Goal: Register for event/course: Sign up to attend an event or enroll in a course

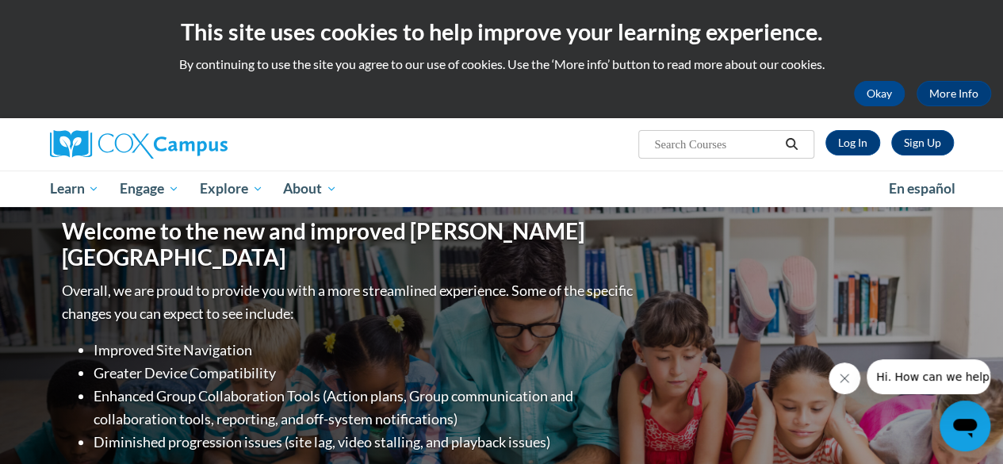
scroll to position [1, 0]
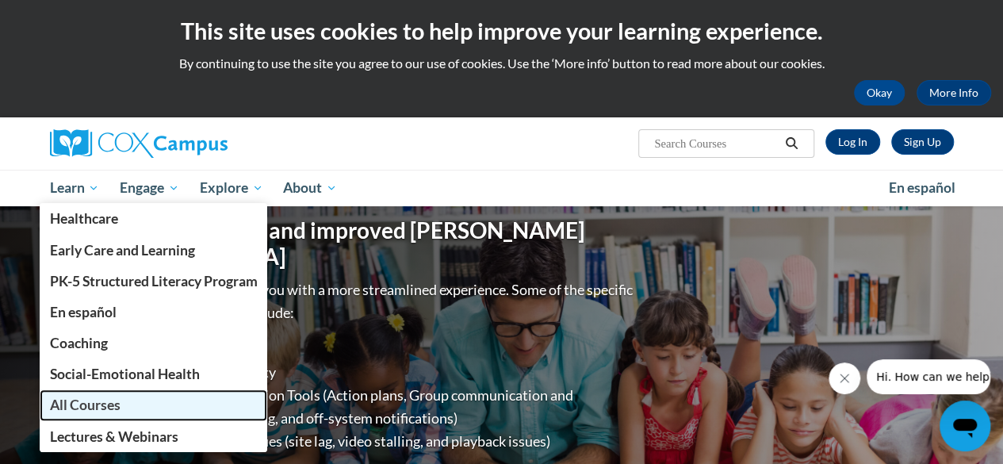
click at [53, 397] on span "All Courses" at bounding box center [84, 405] width 71 height 17
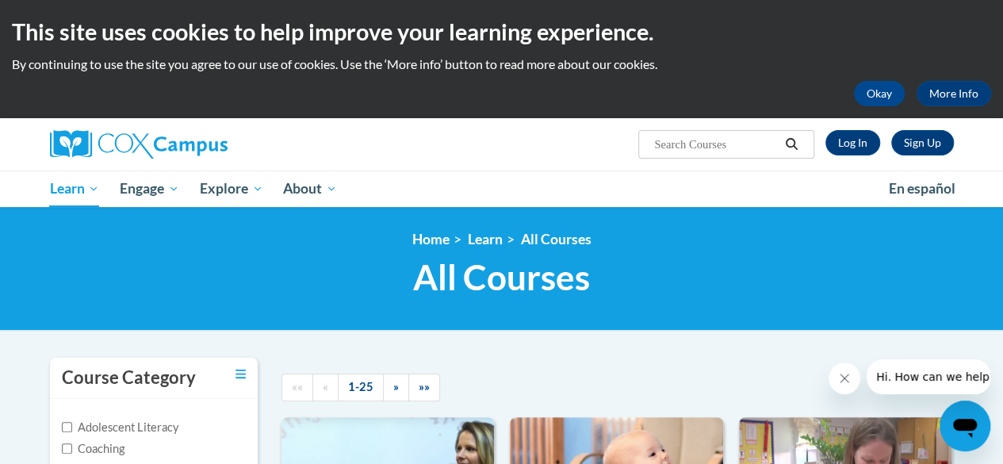
click at [698, 153] on input "Search..." at bounding box center [716, 144] width 127 height 19
type input "vocabulary"
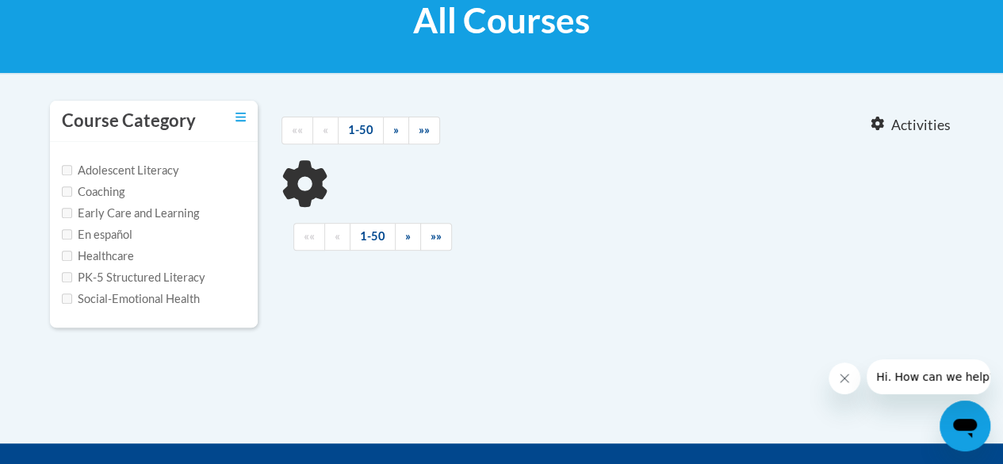
type input "vocabulary"
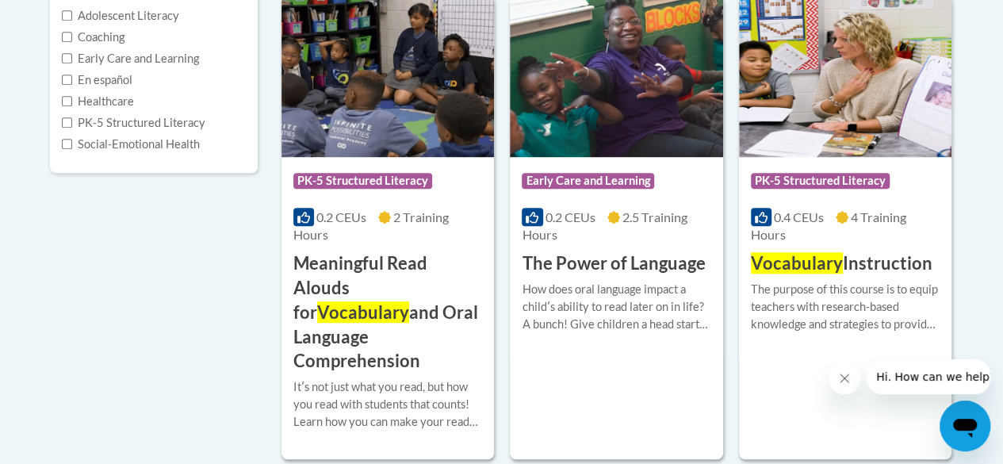
scroll to position [413, 0]
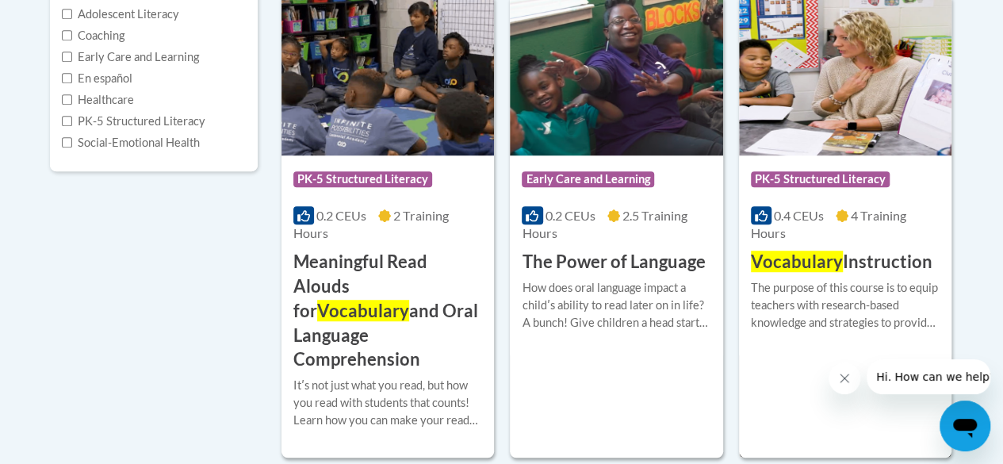
click at [809, 261] on span "Vocabulary" at bounding box center [797, 261] width 92 height 21
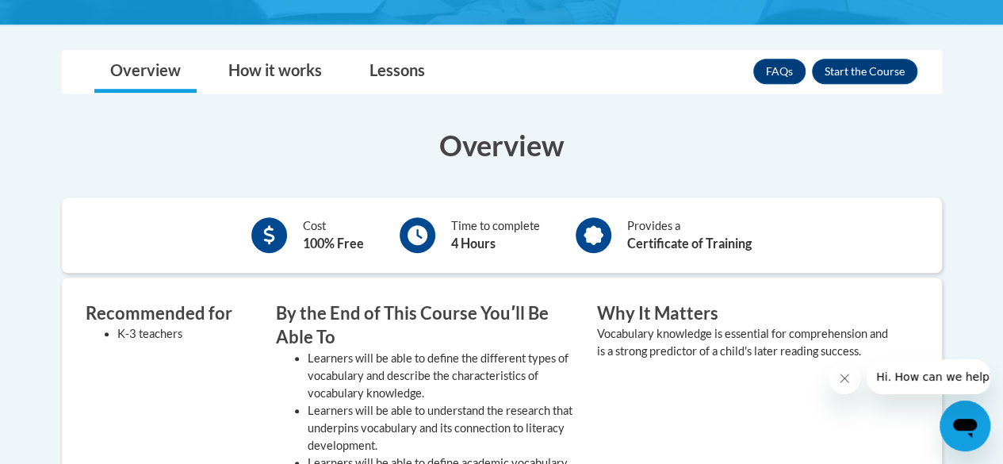
scroll to position [385, 0]
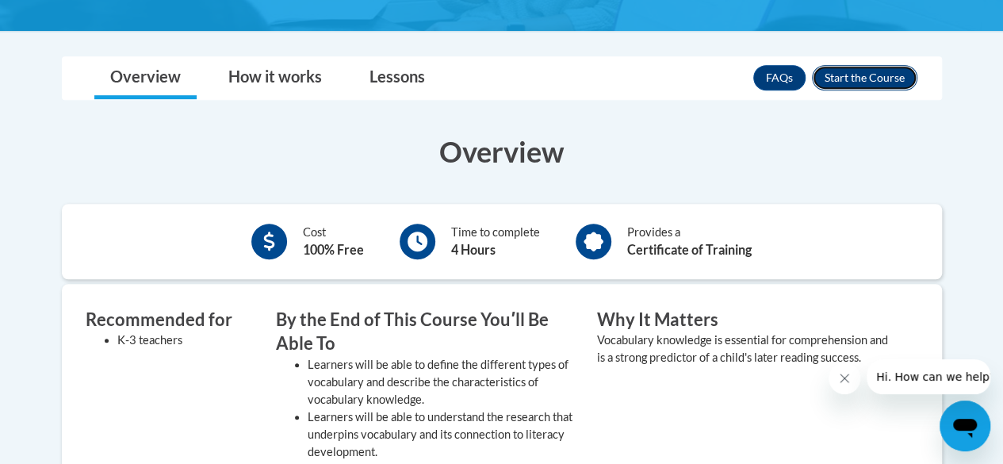
click at [888, 76] on button "Enroll" at bounding box center [865, 77] width 106 height 25
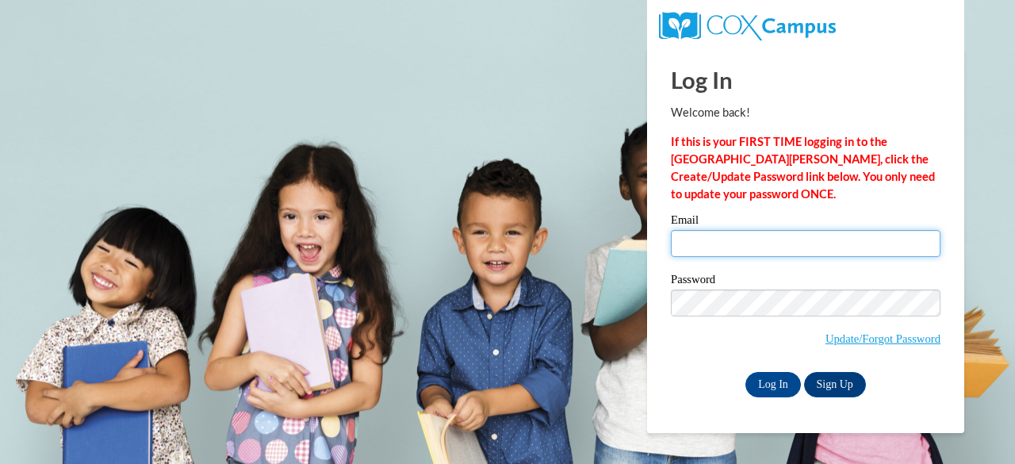
click at [688, 230] on input "Email" at bounding box center [806, 243] width 270 height 27
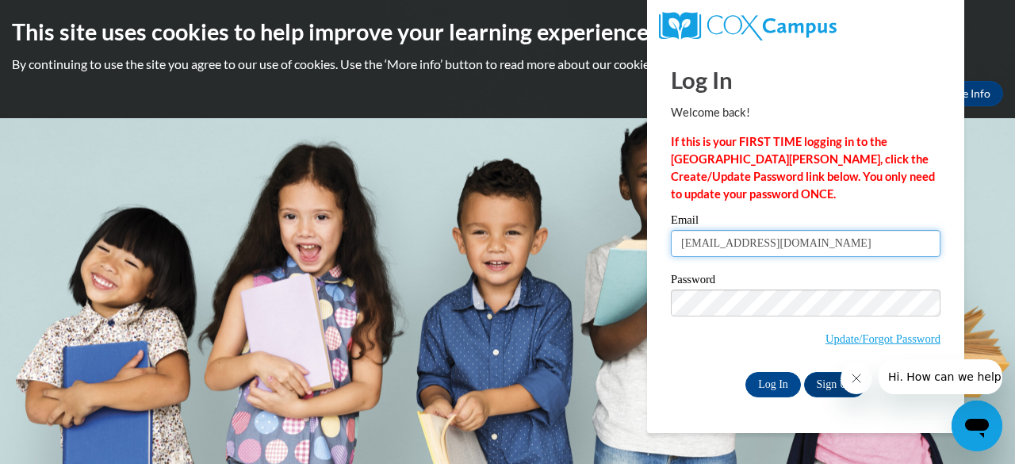
type input "[EMAIL_ADDRESS][DOMAIN_NAME]"
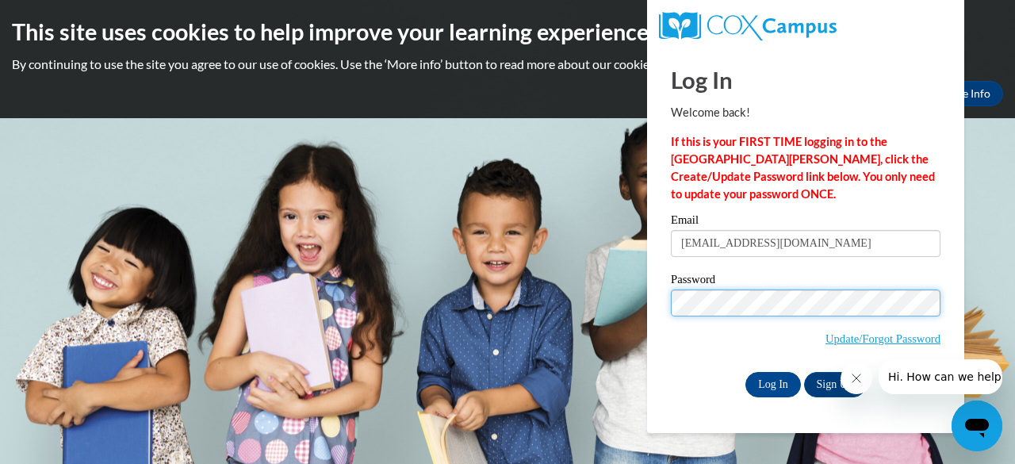
click at [746, 372] on input "Log In" at bounding box center [774, 384] width 56 height 25
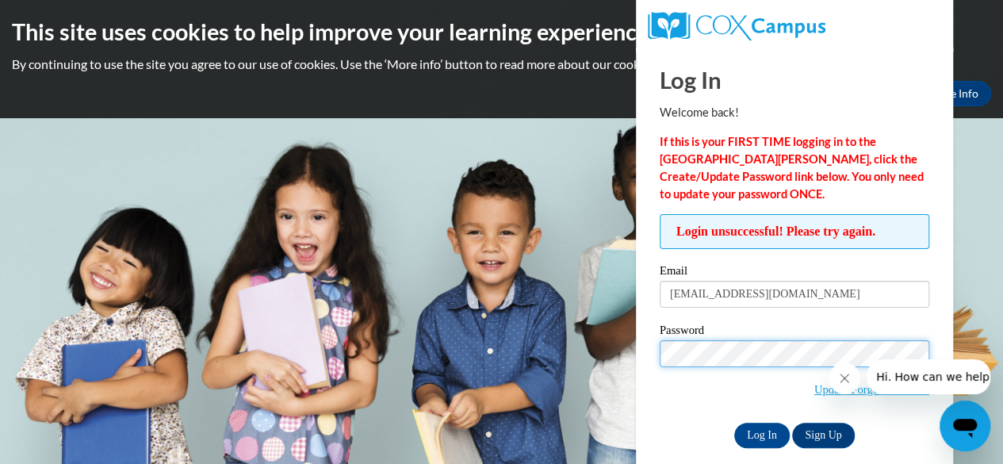
click at [735, 423] on input "Log In" at bounding box center [763, 435] width 56 height 25
click at [721, 338] on label "Password" at bounding box center [795, 332] width 270 height 16
click at [735, 423] on input "Log In" at bounding box center [763, 435] width 56 height 25
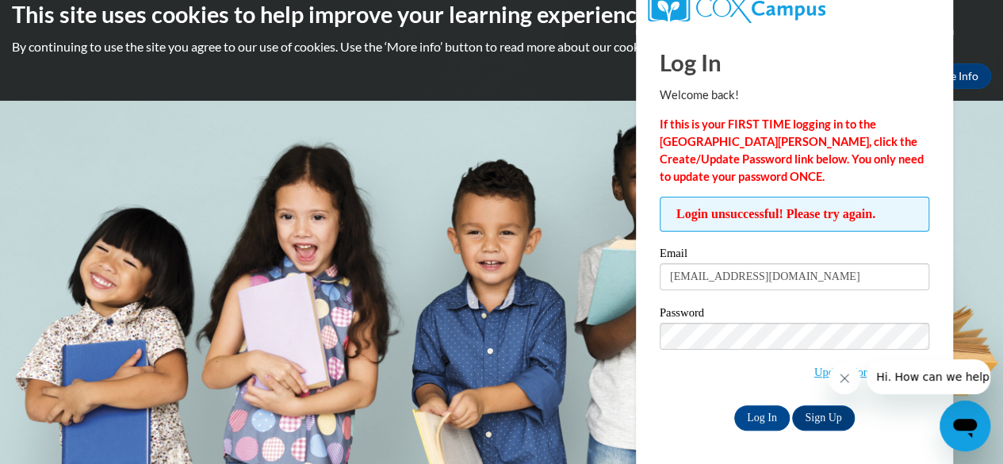
scroll to position [16, 0]
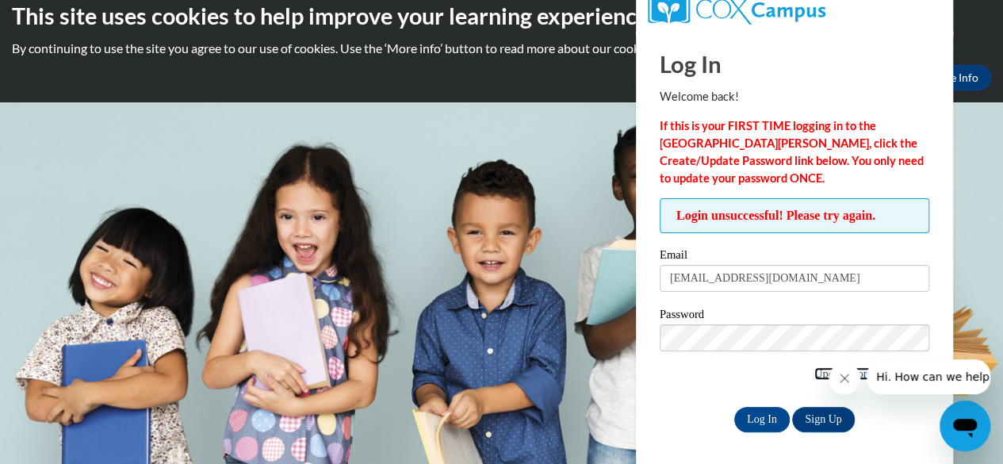
click at [815, 373] on link "Update/Forgot Password" at bounding box center [872, 373] width 115 height 13
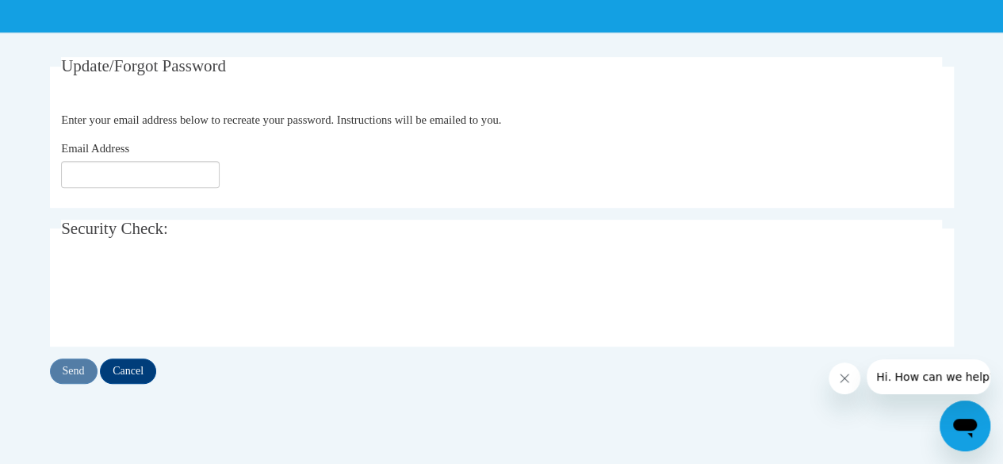
scroll to position [262, 0]
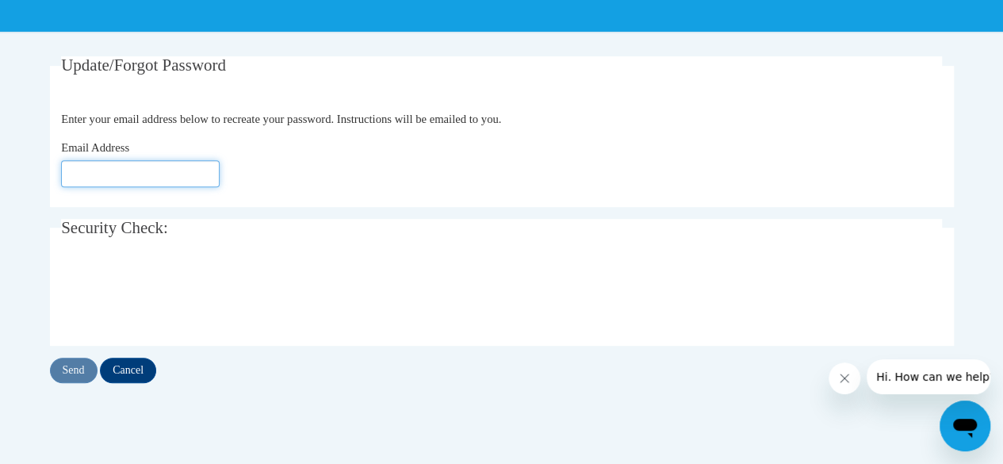
click at [155, 173] on input "Email Address" at bounding box center [140, 173] width 159 height 27
type input "[EMAIL_ADDRESS][DOMAIN_NAME]"
click at [66, 370] on input "Send" at bounding box center [74, 370] width 48 height 25
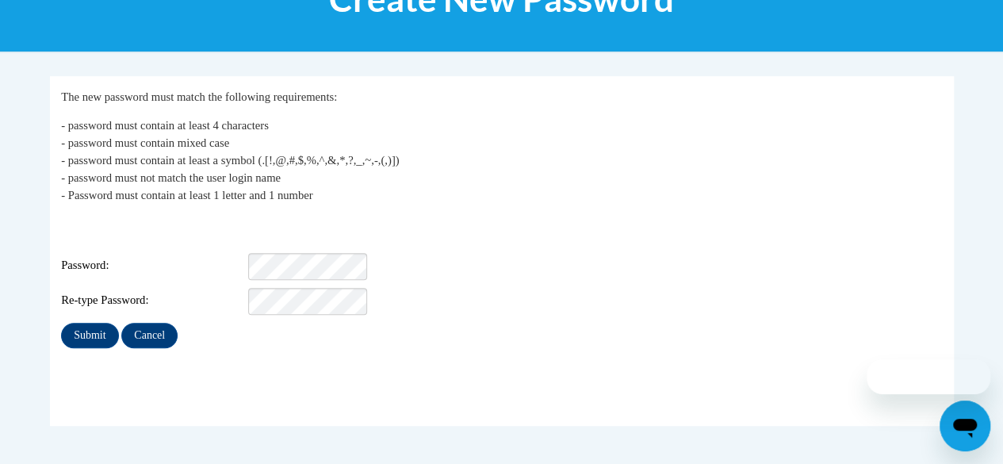
scroll to position [243, 0]
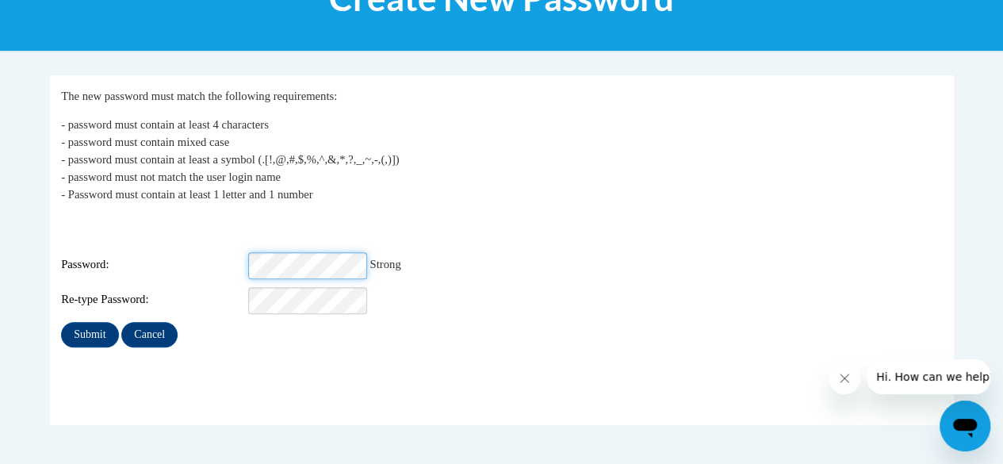
click at [61, 322] on input "Submit" at bounding box center [89, 334] width 57 height 25
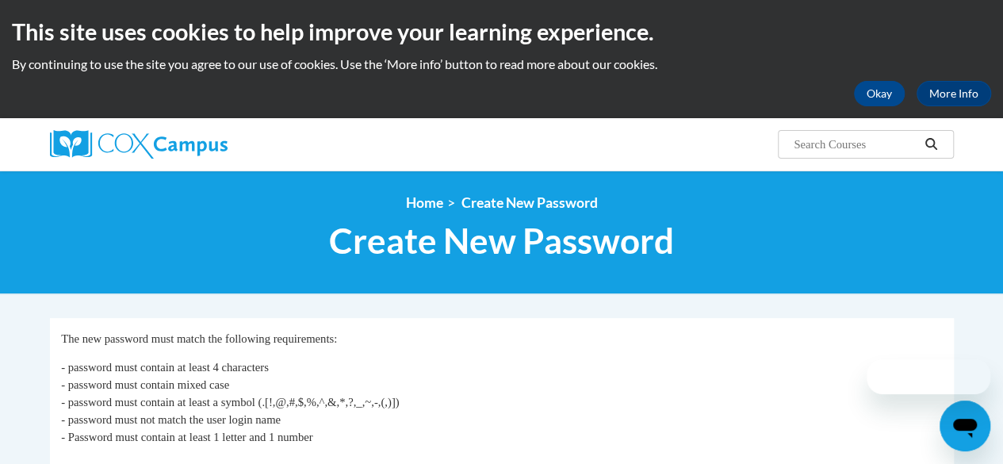
click at [271, 282] on div "<en>Home</en><fr>Accueil</fr><de>Zuhause</de><it>Casa</it><es>Casa</es><pt>Casa…" at bounding box center [501, 233] width 1003 height 124
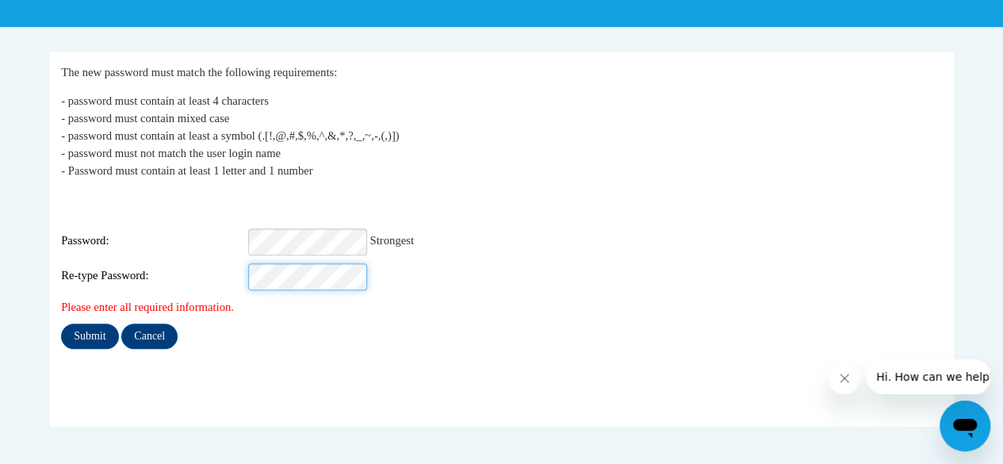
click at [61, 324] on input "Submit" at bounding box center [89, 336] width 57 height 25
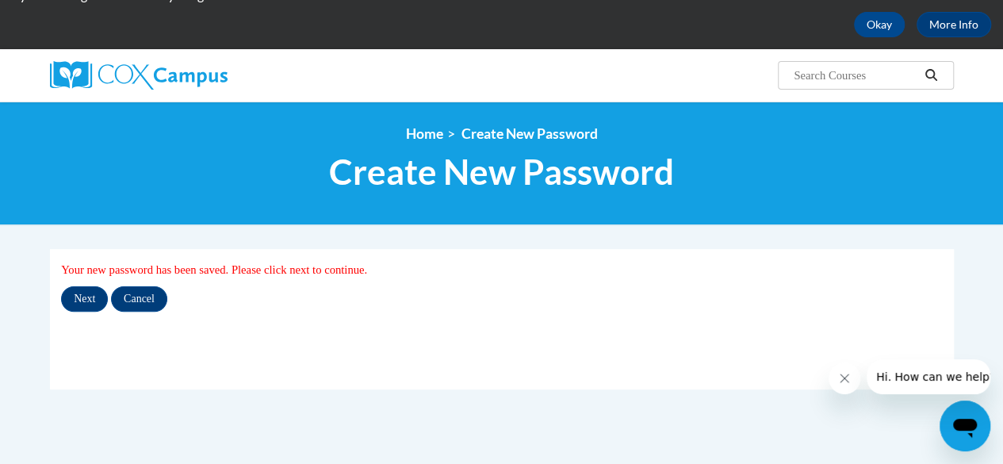
scroll to position [75, 0]
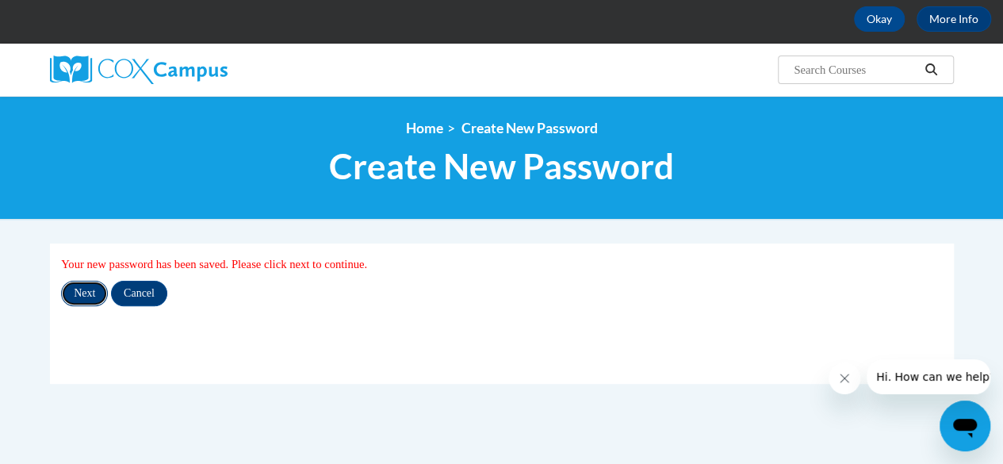
click at [78, 295] on input "Next" at bounding box center [84, 293] width 47 height 25
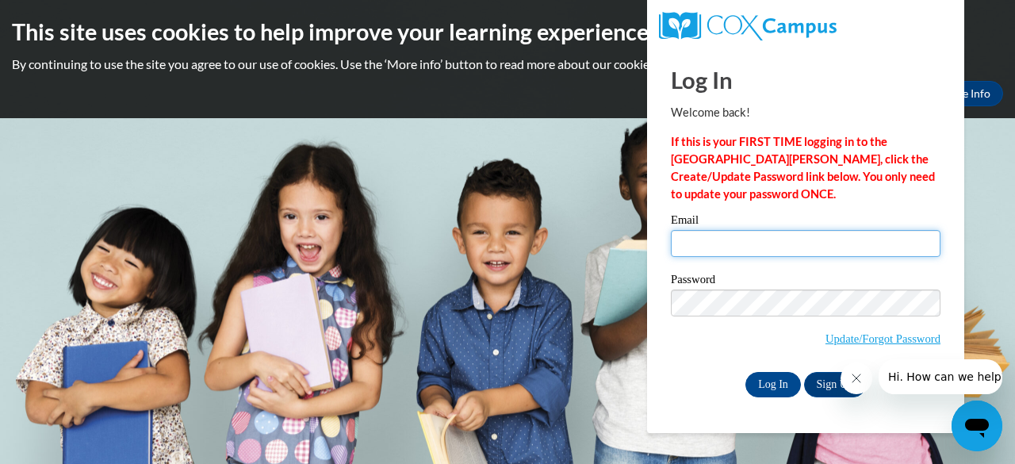
click at [696, 242] on input "Email" at bounding box center [806, 243] width 270 height 27
type input "wrightk@w-csd.org"
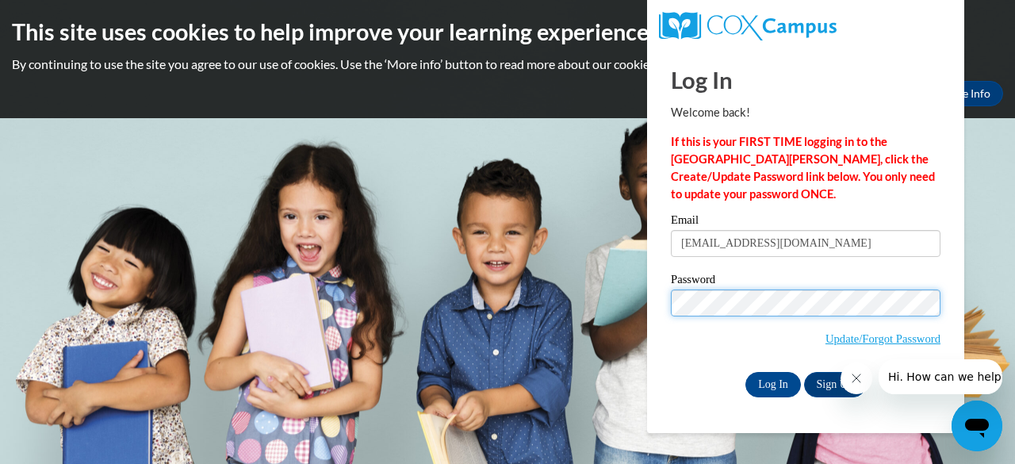
click at [746, 372] on input "Log In" at bounding box center [774, 384] width 56 height 25
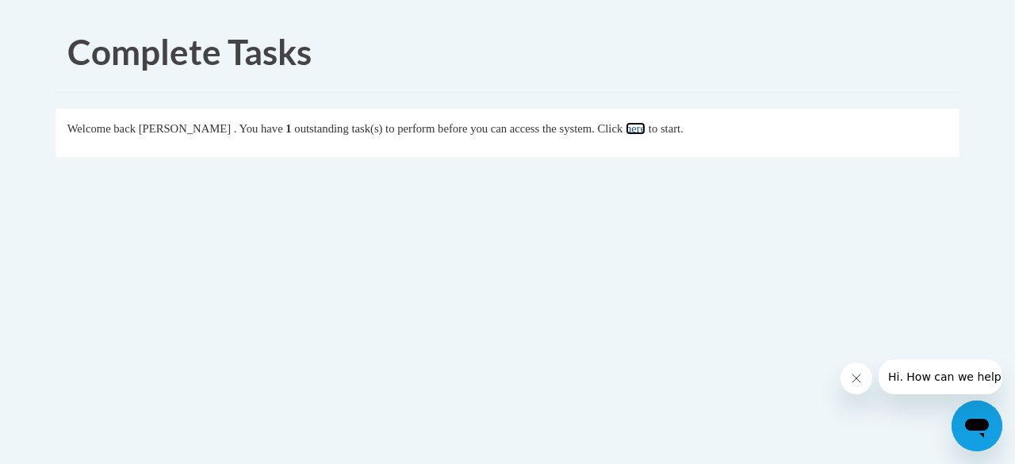
click at [646, 128] on link "here" at bounding box center [636, 128] width 20 height 13
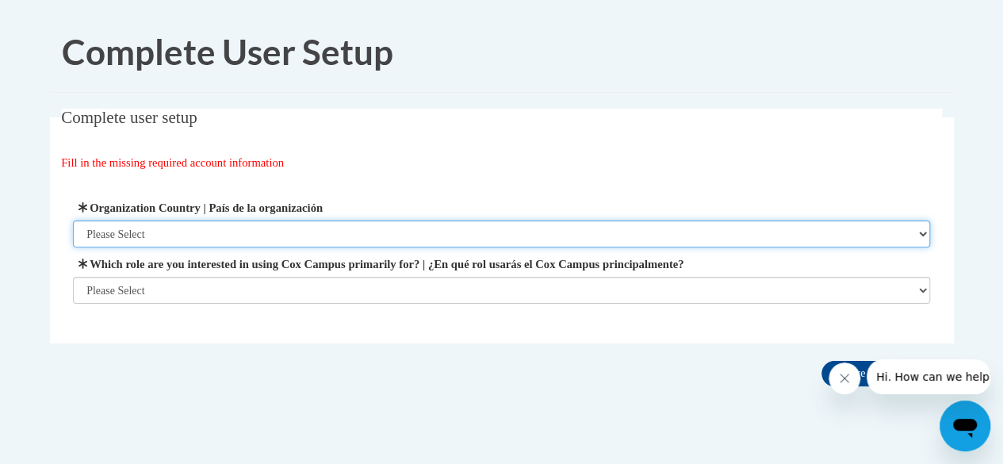
click at [296, 232] on select "Please Select United States | Estados Unidos Outside of the United States | Fue…" at bounding box center [502, 234] width 858 height 27
select select "ad49bcad-a171-4b2e-b99c-48b446064914"
click at [73, 221] on select "Please Select United States | Estados Unidos Outside of the United States | Fue…" at bounding box center [502, 234] width 858 height 27
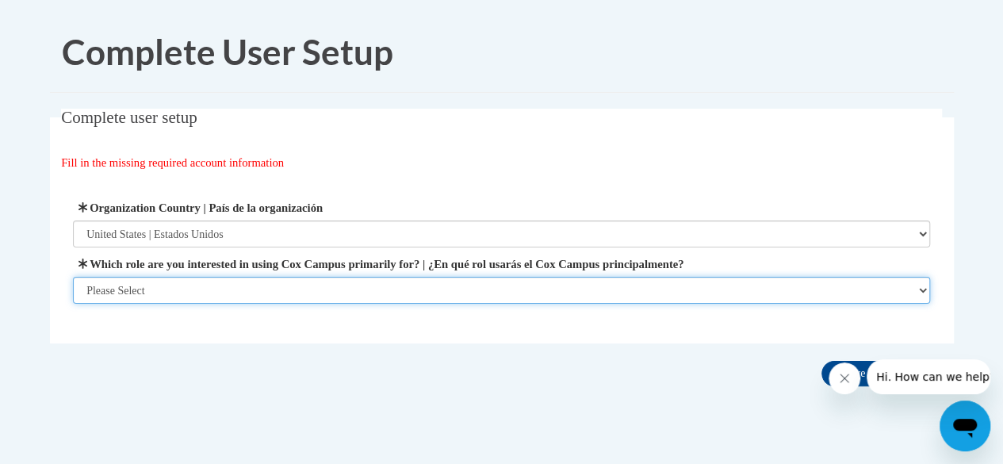
click at [261, 290] on select "Please Select College/University | Colegio/Universidad Community/Nonprofit Part…" at bounding box center [502, 290] width 858 height 27
select select "fbf2d438-af2f-41f8-98f1-81c410e29de3"
click at [73, 304] on select "Please Select College/University | Colegio/Universidad Community/Nonprofit Part…" at bounding box center [502, 290] width 858 height 27
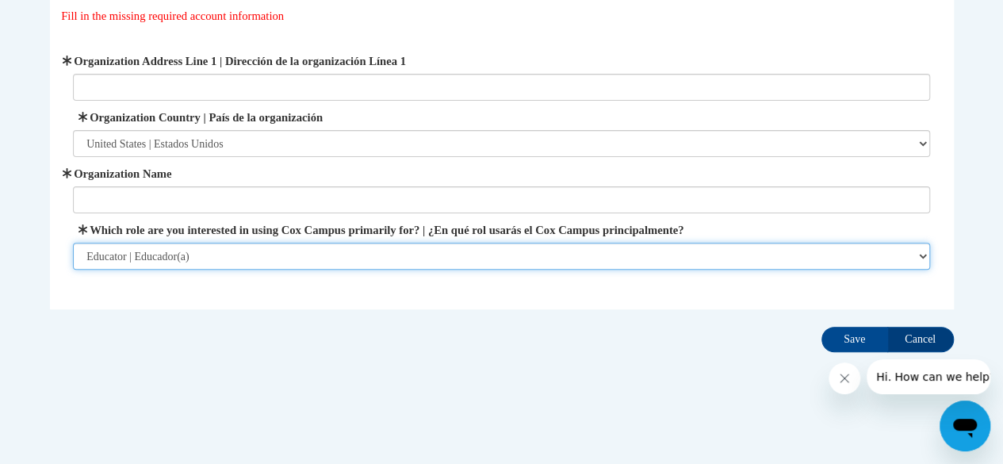
scroll to position [146, 0]
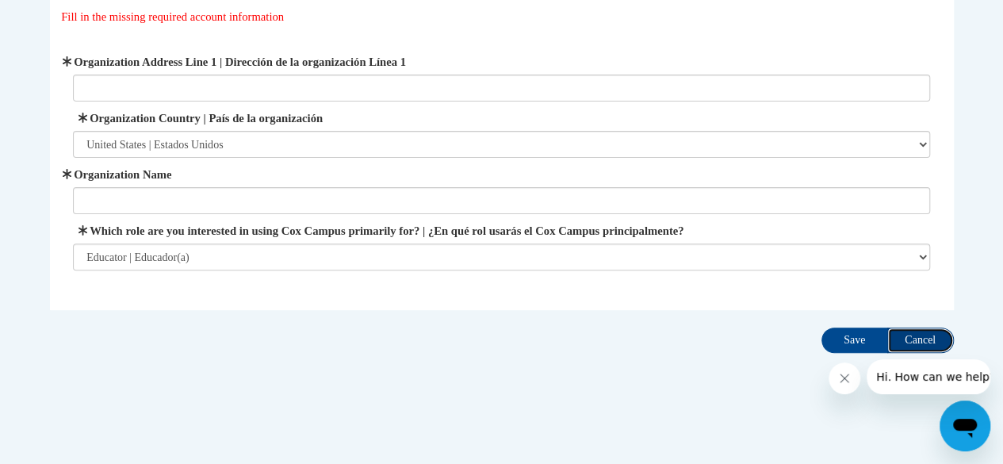
click at [919, 340] on input "Cancel" at bounding box center [921, 340] width 67 height 25
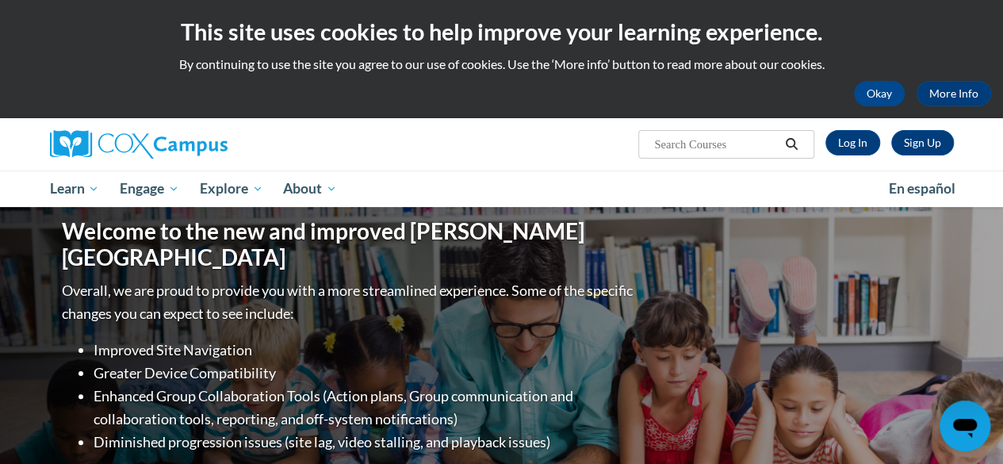
click at [810, 155] on span "Search Search..." at bounding box center [726, 144] width 175 height 29
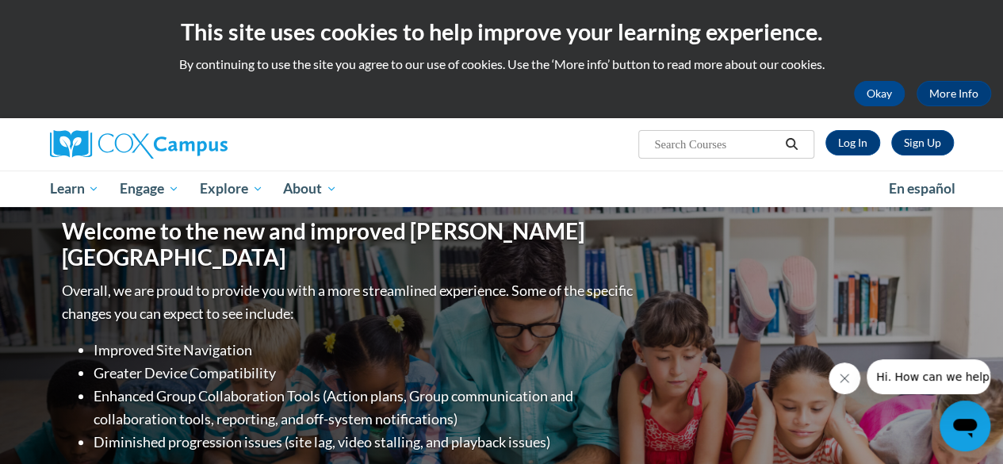
click at [723, 153] on input "Search..." at bounding box center [716, 144] width 127 height 19
type input "vocabulary"
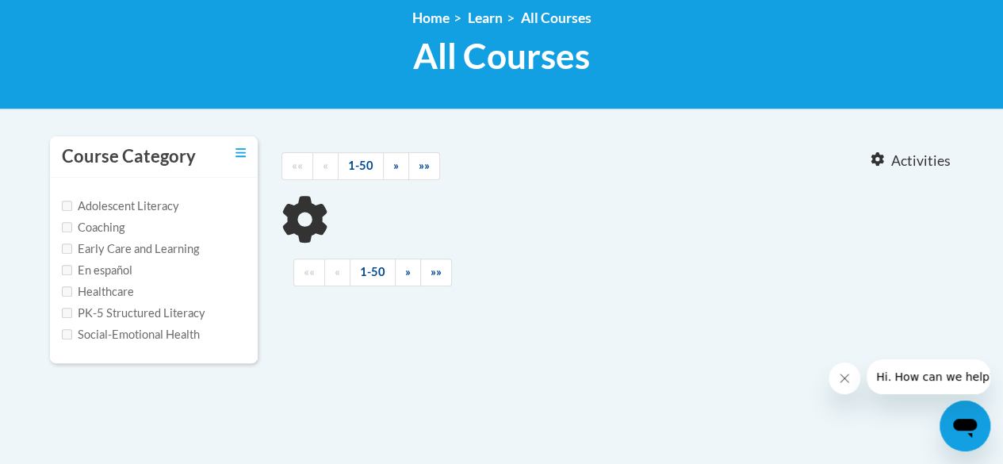
type input "vocabulary"
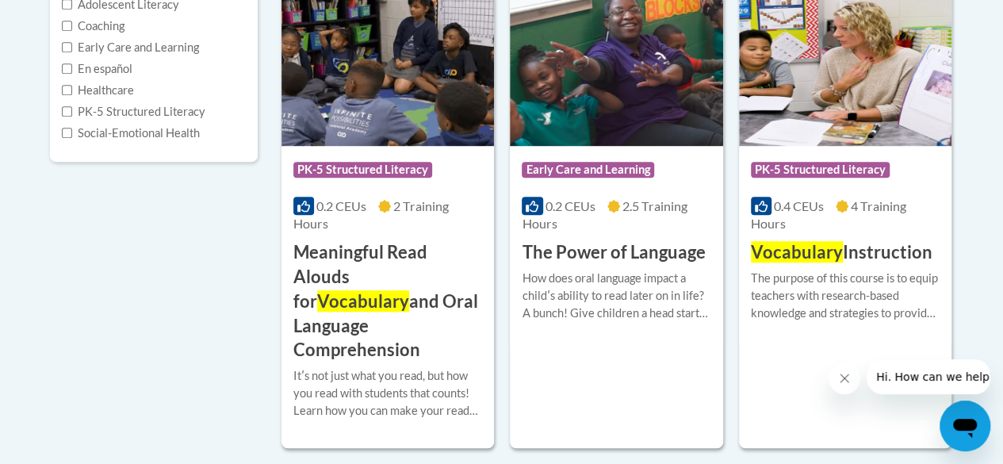
scroll to position [422, 0]
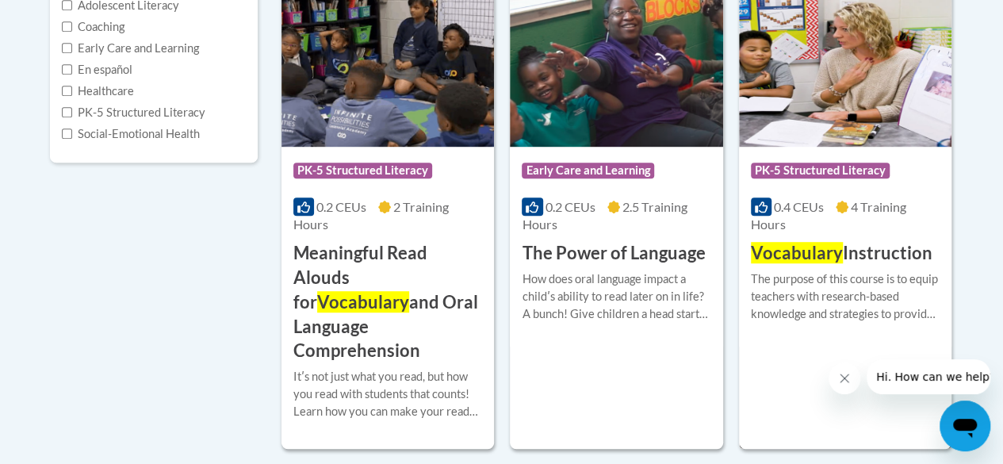
click at [881, 109] on img at bounding box center [845, 66] width 213 height 162
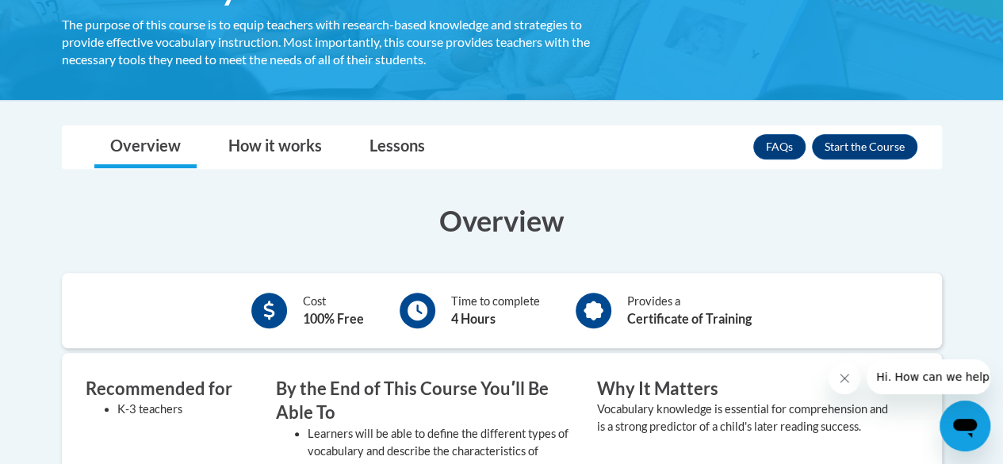
scroll to position [317, 0]
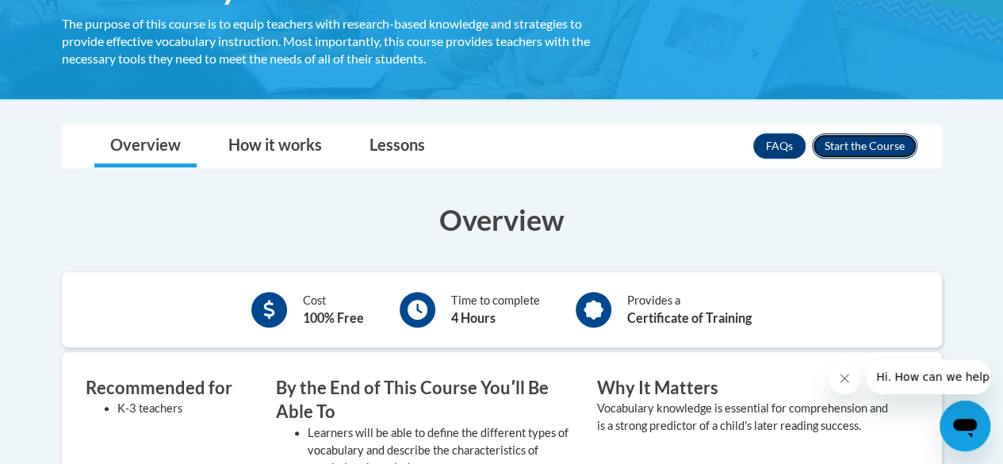
click at [838, 145] on button "Enroll" at bounding box center [865, 145] width 106 height 25
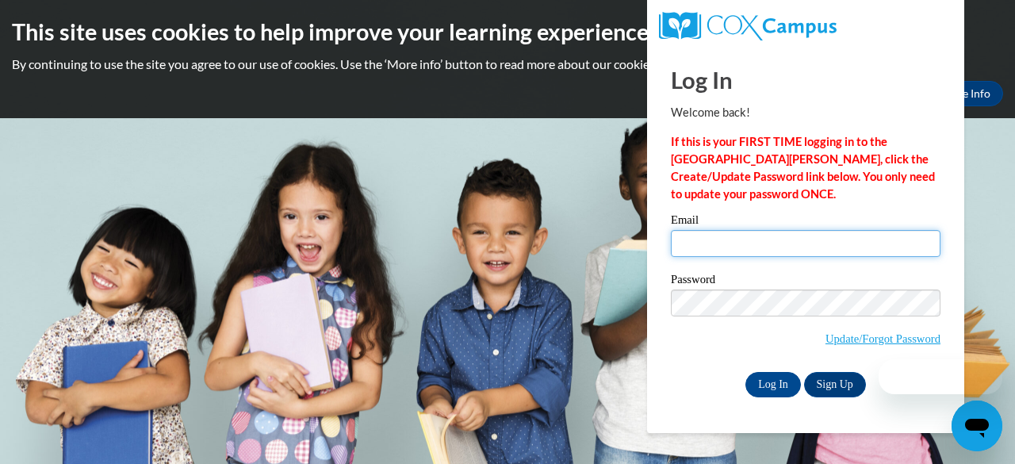
click at [752, 246] on input "Email" at bounding box center [806, 243] width 270 height 27
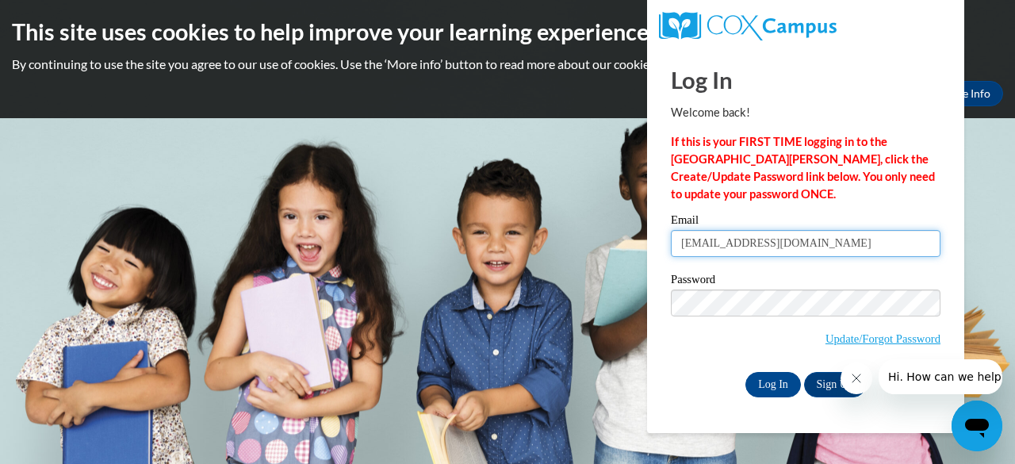
type input "[EMAIL_ADDRESS][DOMAIN_NAME]"
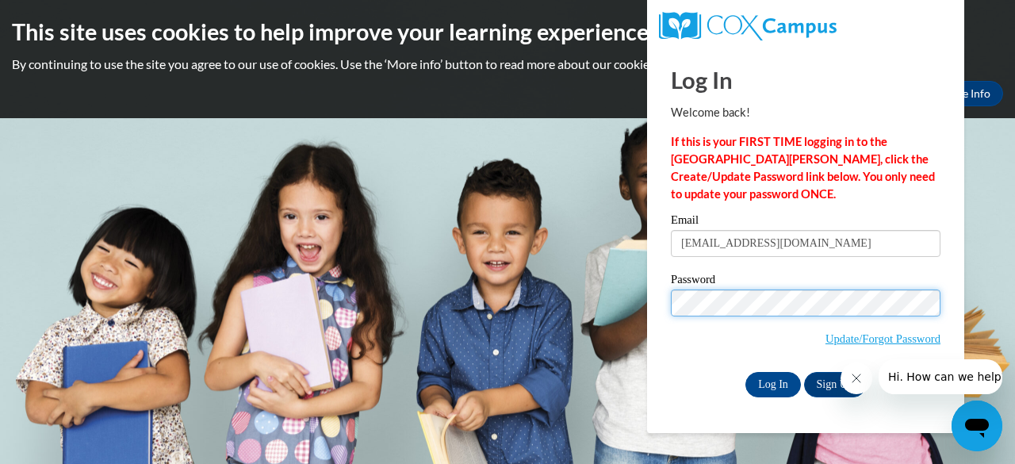
click at [746, 372] on input "Log In" at bounding box center [774, 384] width 56 height 25
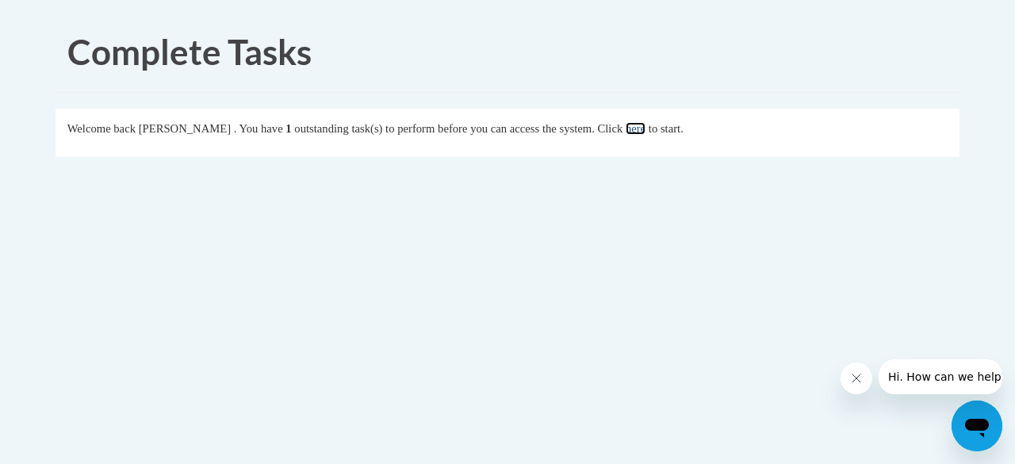
click at [646, 128] on link "here" at bounding box center [636, 128] width 20 height 13
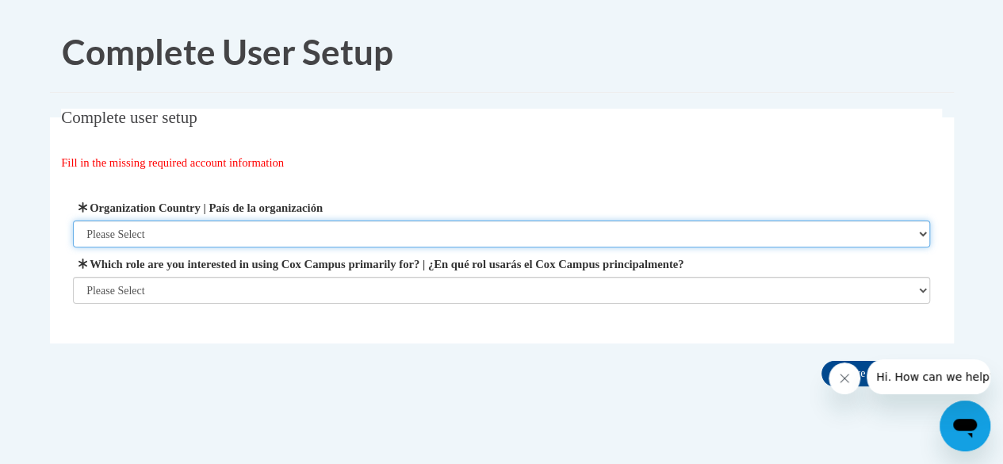
click at [342, 234] on select "Please Select United States | Estados Unidos Outside of the United States | Fue…" at bounding box center [502, 234] width 858 height 27
select select "ad49bcad-a171-4b2e-b99c-48b446064914"
click at [73, 221] on select "Please Select United States | Estados Unidos Outside of the United States | Fue…" at bounding box center [502, 234] width 858 height 27
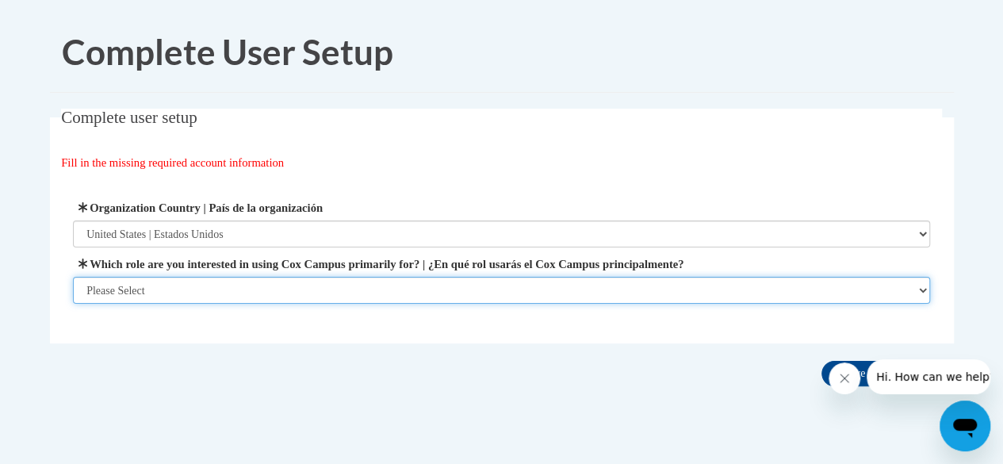
click at [335, 294] on select "Please Select College/University | Colegio/Universidad Community/Nonprofit Part…" at bounding box center [502, 290] width 858 height 27
select select "fbf2d438-af2f-41f8-98f1-81c410e29de3"
click at [73, 304] on select "Please Select College/University | Colegio/Universidad Community/Nonprofit Part…" at bounding box center [502, 290] width 858 height 27
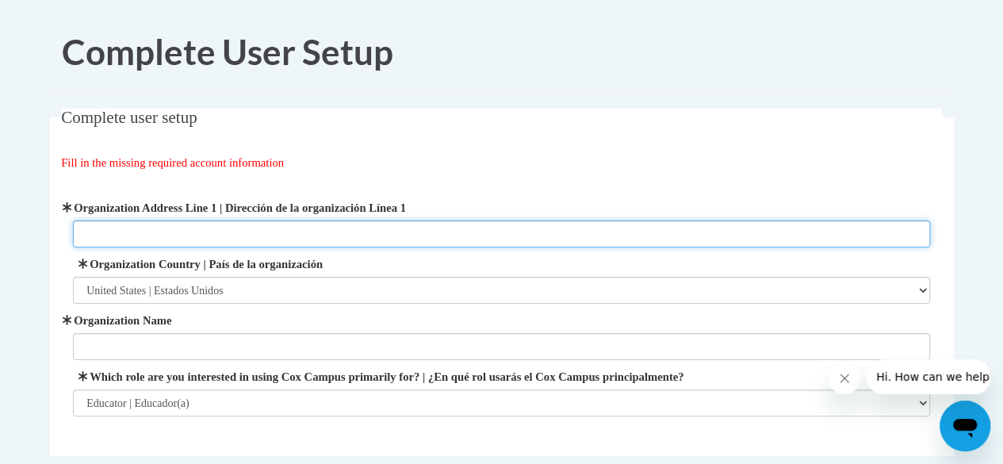
click at [197, 231] on input "Organization Address Line 1 | Dirección de la organización Línea 1" at bounding box center [502, 234] width 858 height 27
type input "233 S 3rd Ave"
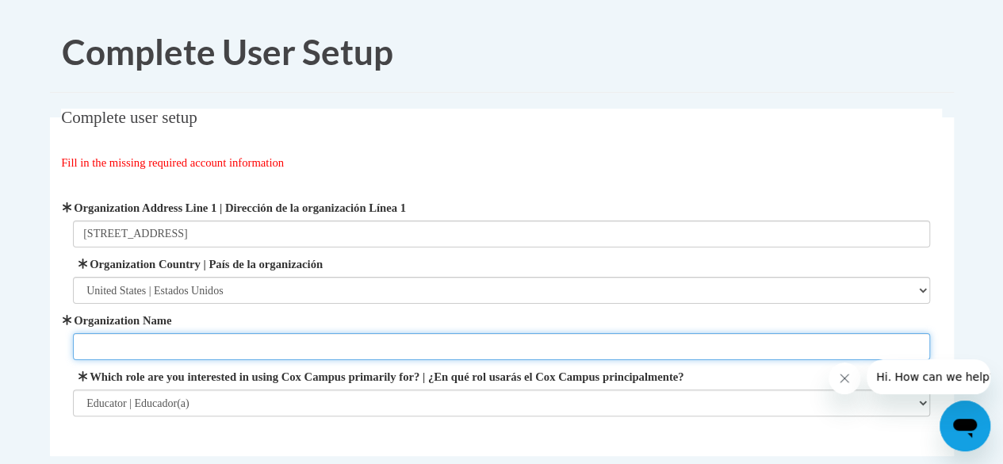
click at [181, 341] on input "Organization Name" at bounding box center [502, 346] width 858 height 27
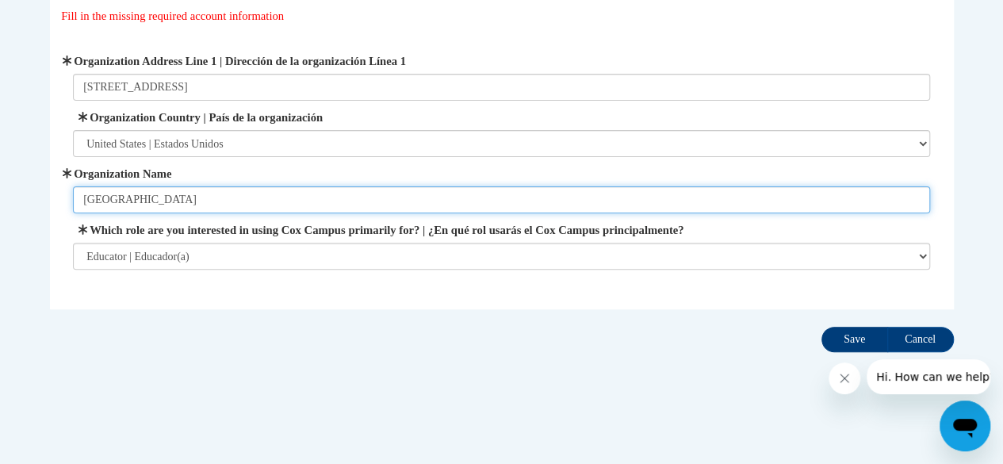
type input "Winneconne School District"
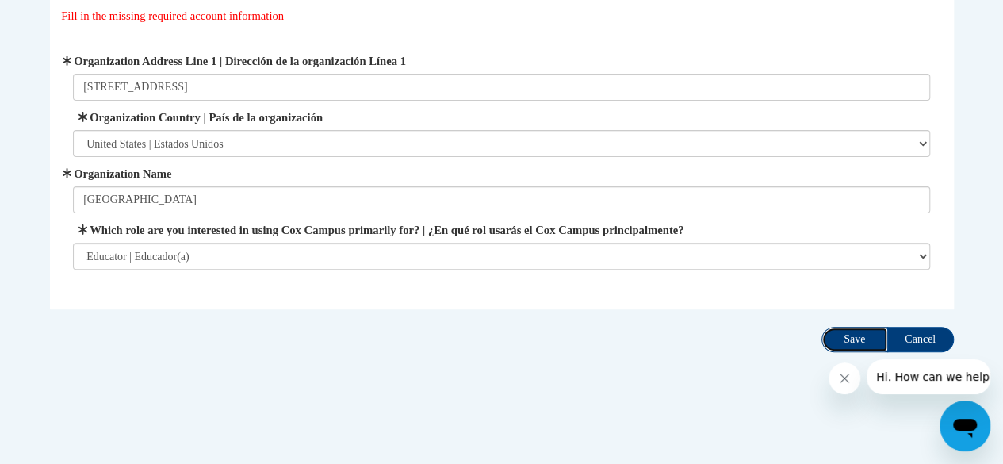
click at [846, 337] on input "Save" at bounding box center [855, 339] width 67 height 25
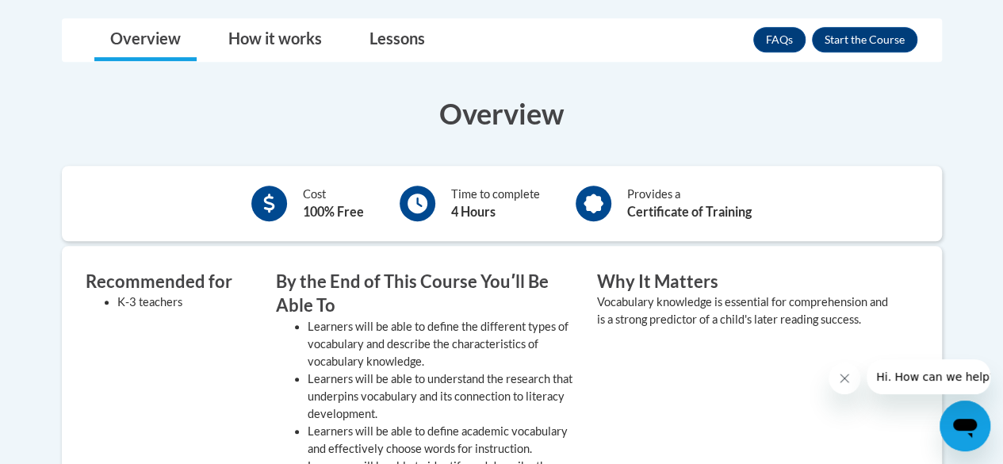
scroll to position [422, 0]
click at [869, 42] on button "Enroll" at bounding box center [865, 40] width 106 height 25
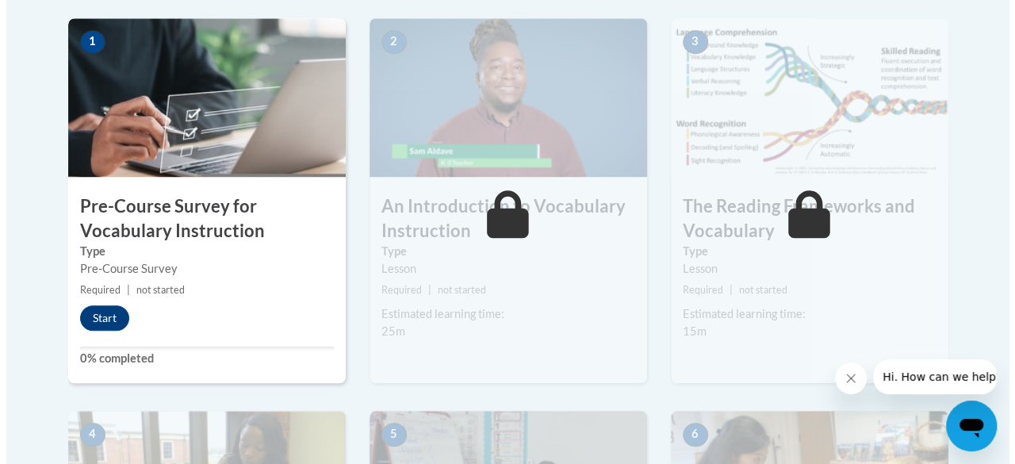
scroll to position [514, 0]
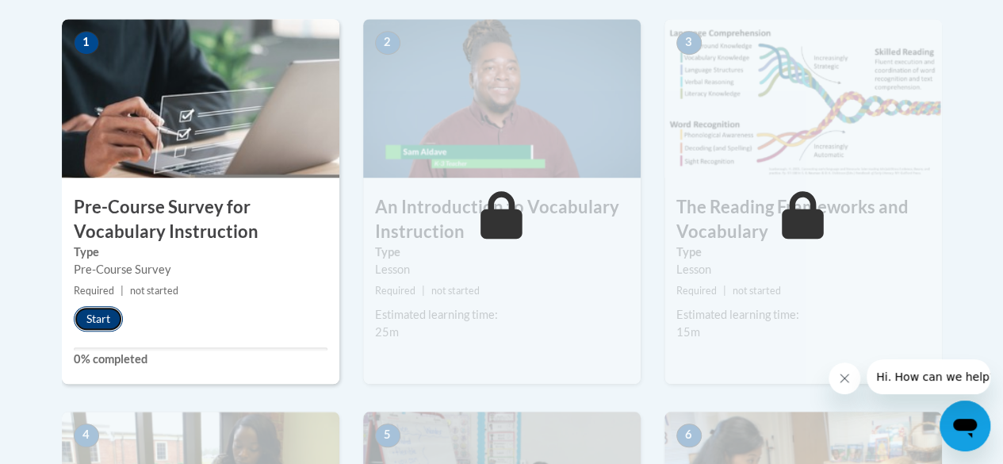
click at [102, 320] on button "Start" at bounding box center [98, 318] width 49 height 25
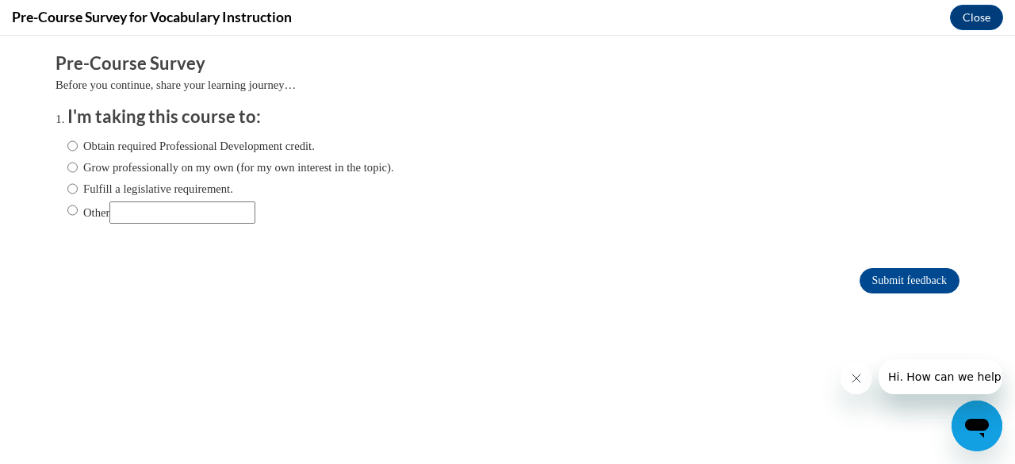
scroll to position [0, 0]
click at [67, 210] on input "Other" at bounding box center [72, 209] width 10 height 17
radio input "true"
click at [921, 278] on input "Submit feedback" at bounding box center [910, 280] width 100 height 25
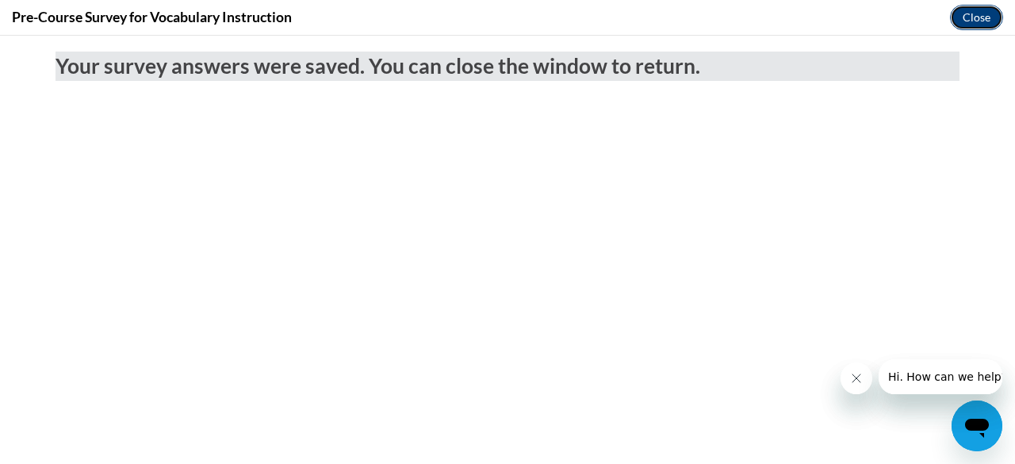
click at [973, 15] on button "Close" at bounding box center [976, 17] width 53 height 25
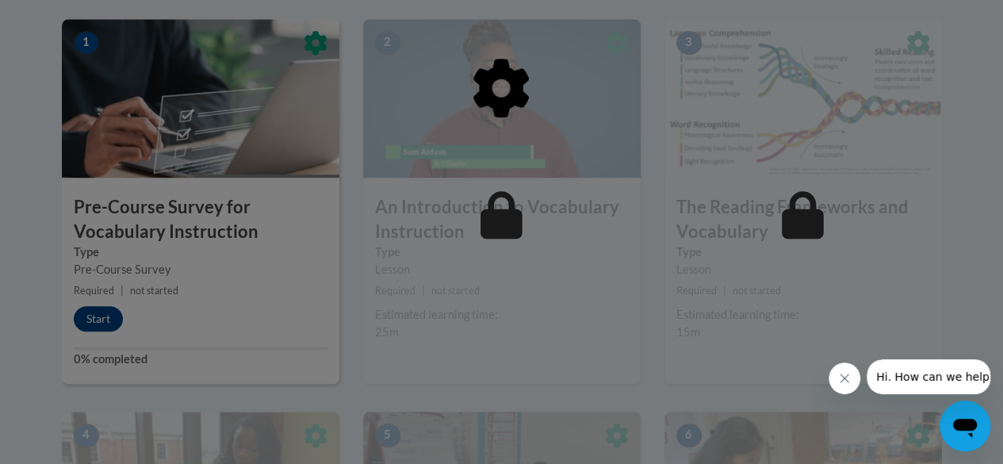
click at [109, 321] on div at bounding box center [501, 232] width 1003 height 464
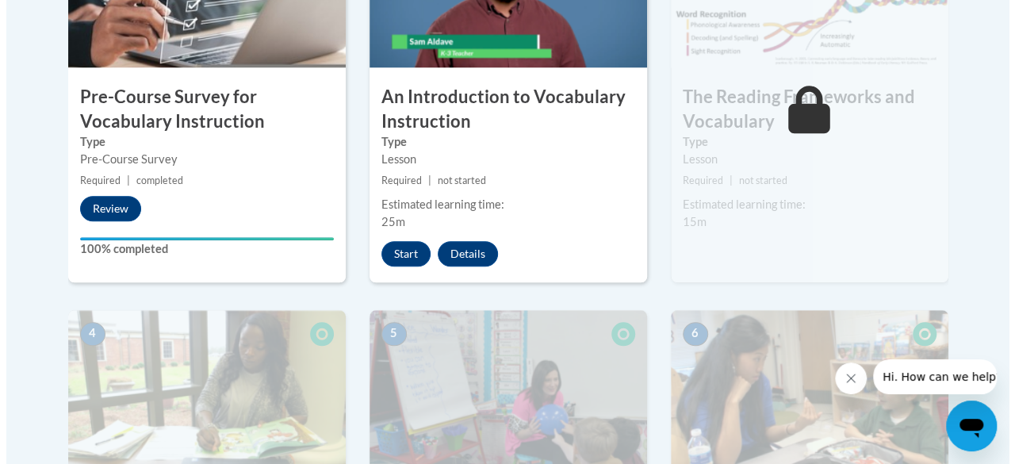
scroll to position [625, 0]
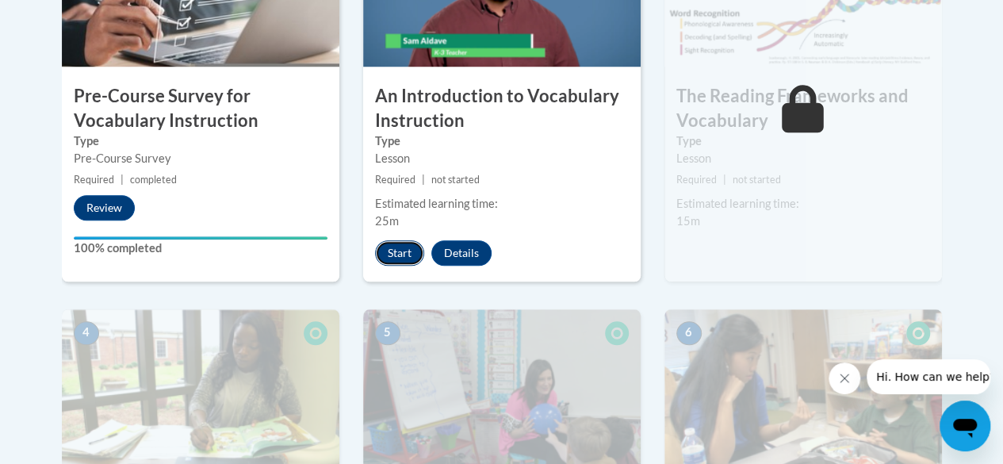
click at [397, 250] on button "Start" at bounding box center [399, 252] width 49 height 25
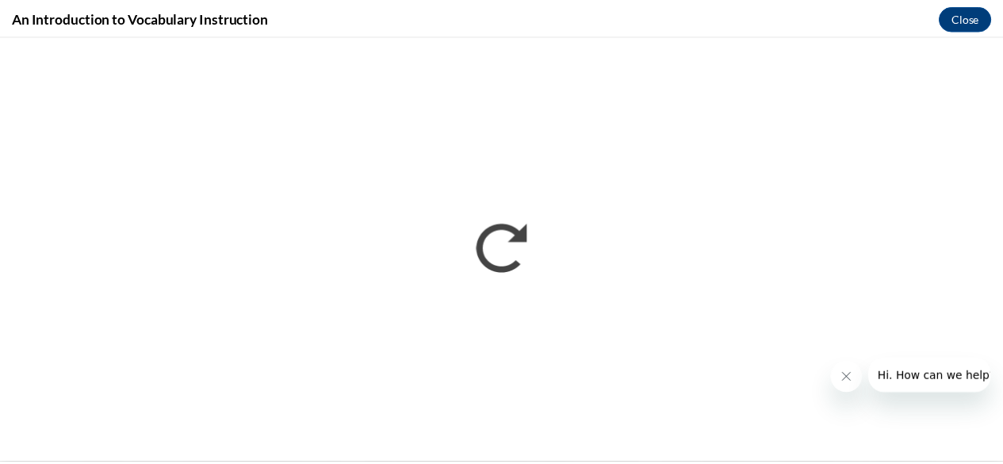
scroll to position [0, 0]
click at [856, 384] on icon "Close message from company" at bounding box center [856, 378] width 13 height 13
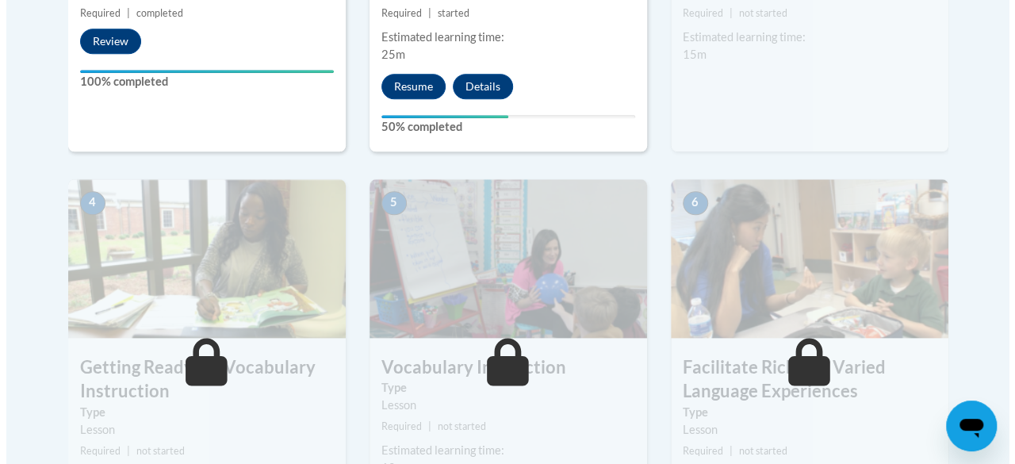
scroll to position [637, 0]
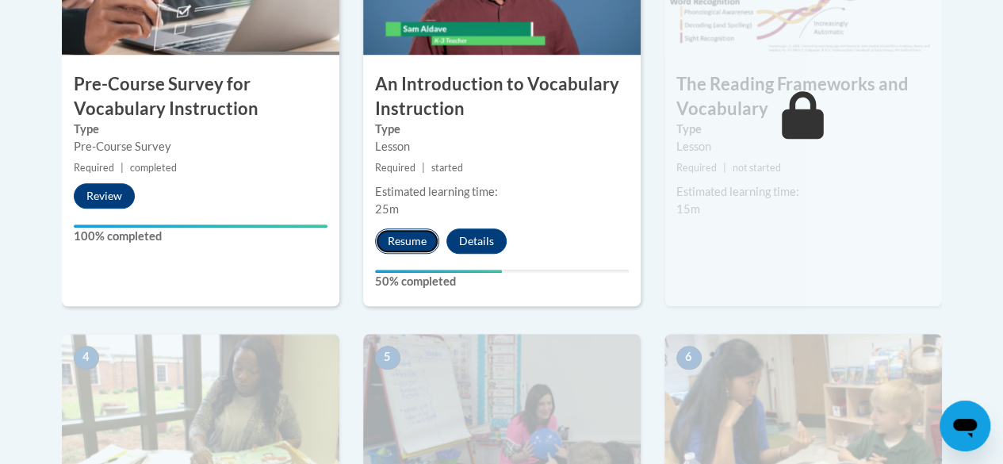
click at [409, 240] on button "Resume" at bounding box center [407, 240] width 64 height 25
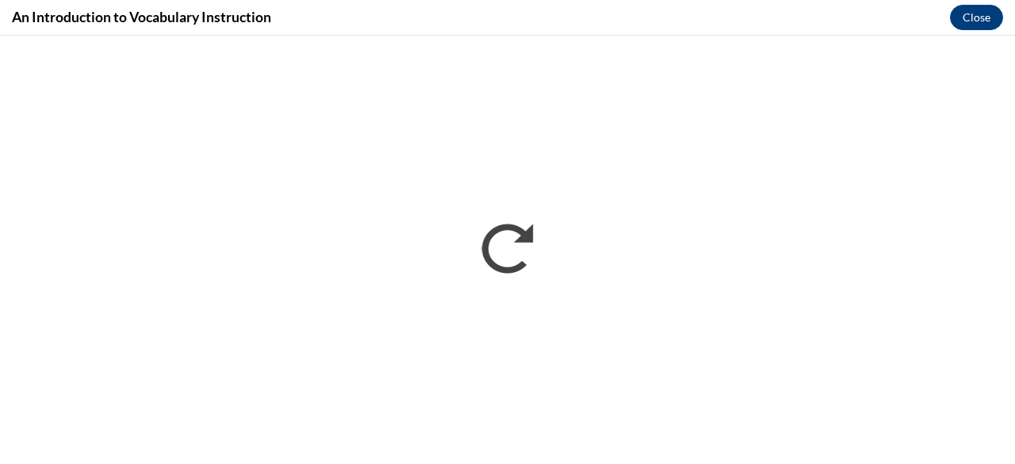
scroll to position [0, 0]
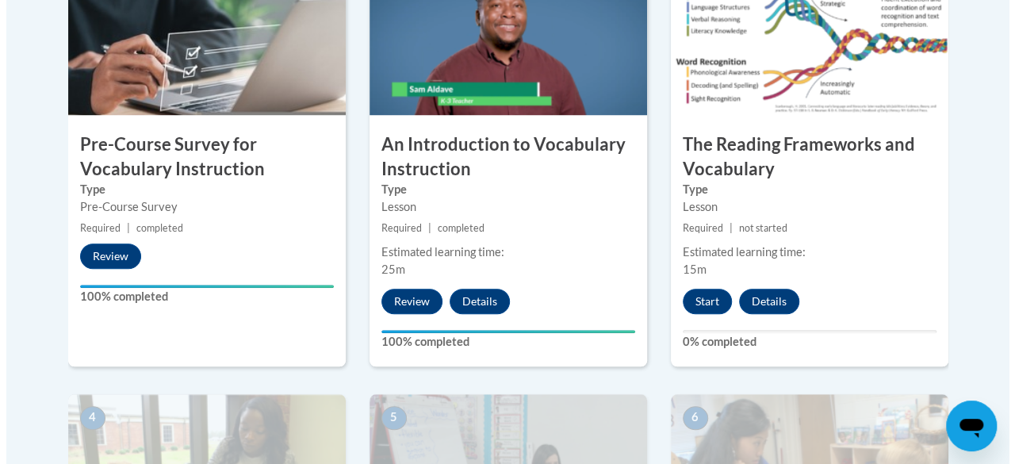
scroll to position [578, 0]
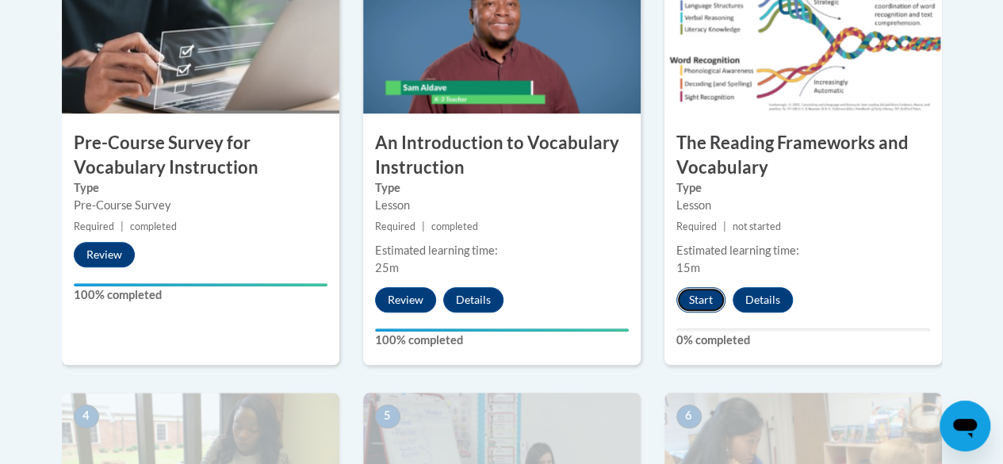
click at [704, 308] on button "Start" at bounding box center [701, 299] width 49 height 25
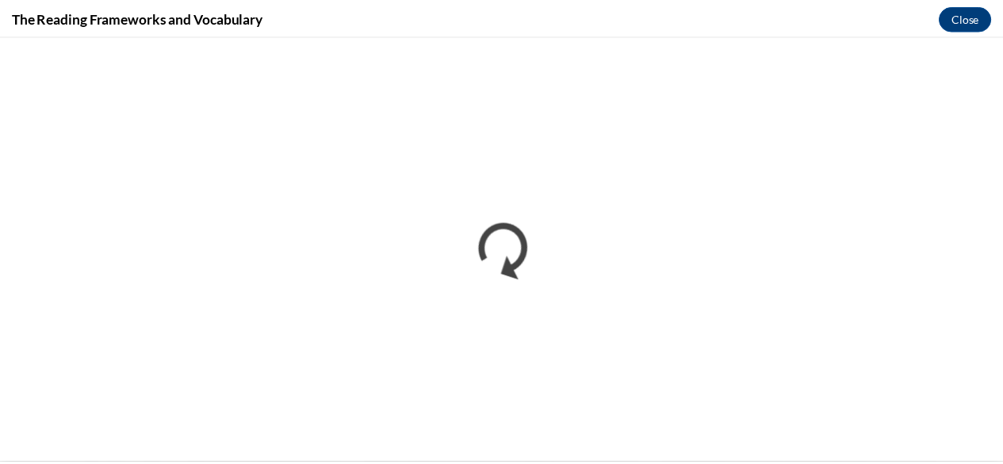
scroll to position [0, 0]
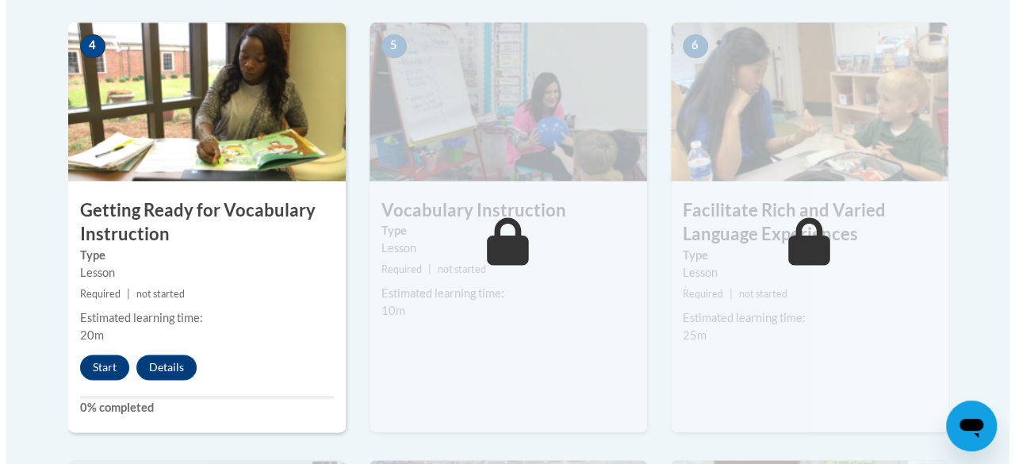
scroll to position [950, 0]
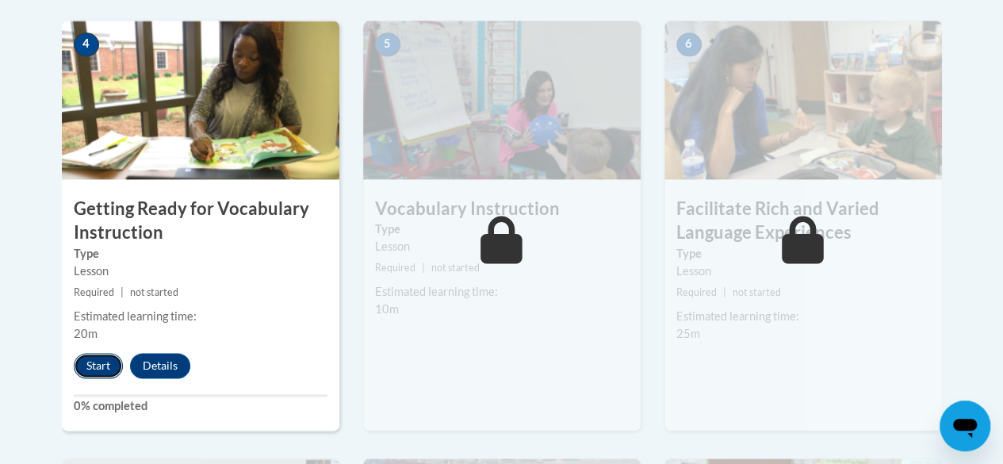
click at [96, 370] on button "Start" at bounding box center [98, 365] width 49 height 25
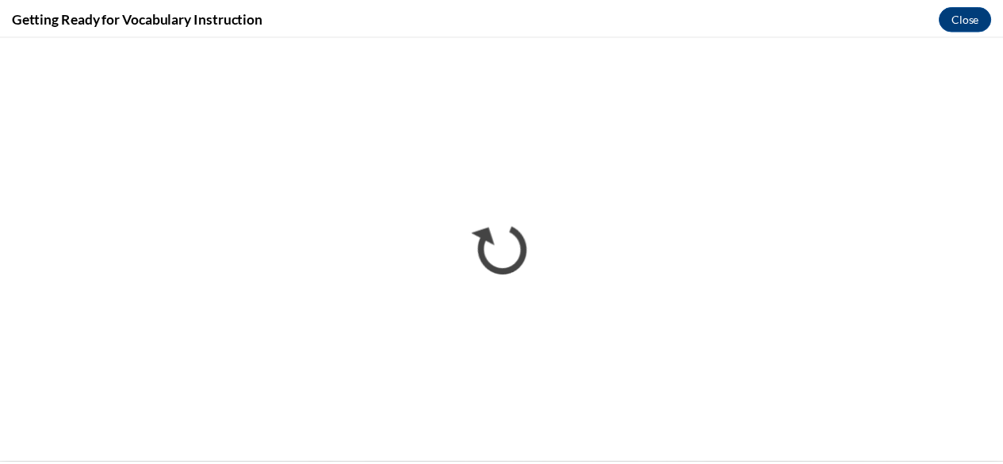
scroll to position [0, 0]
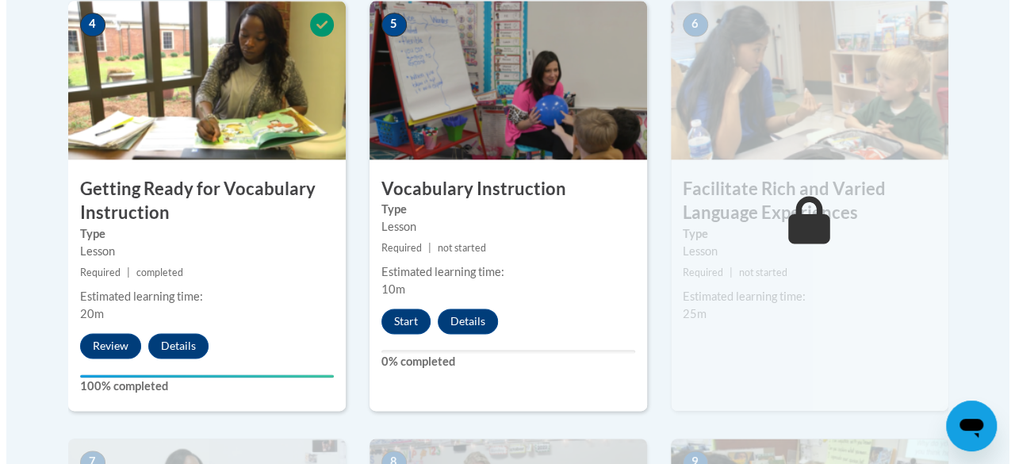
scroll to position [971, 0]
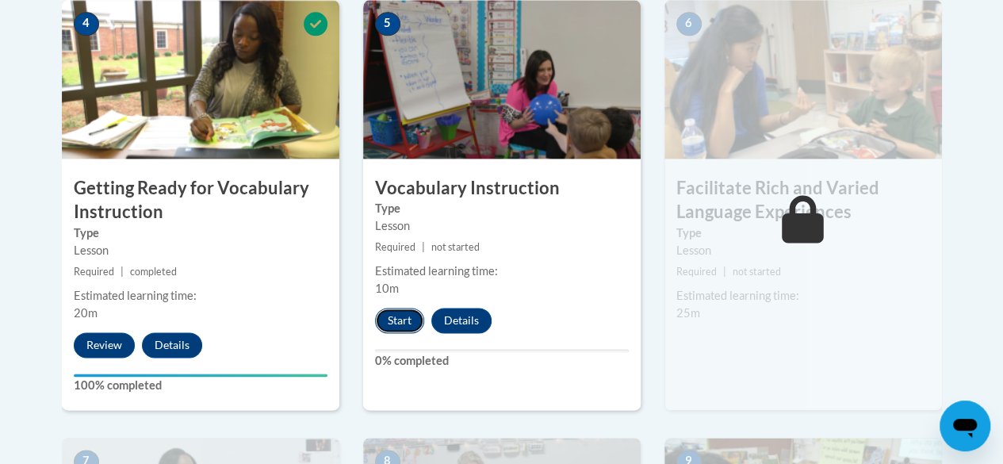
click at [404, 320] on button "Start" at bounding box center [399, 320] width 49 height 25
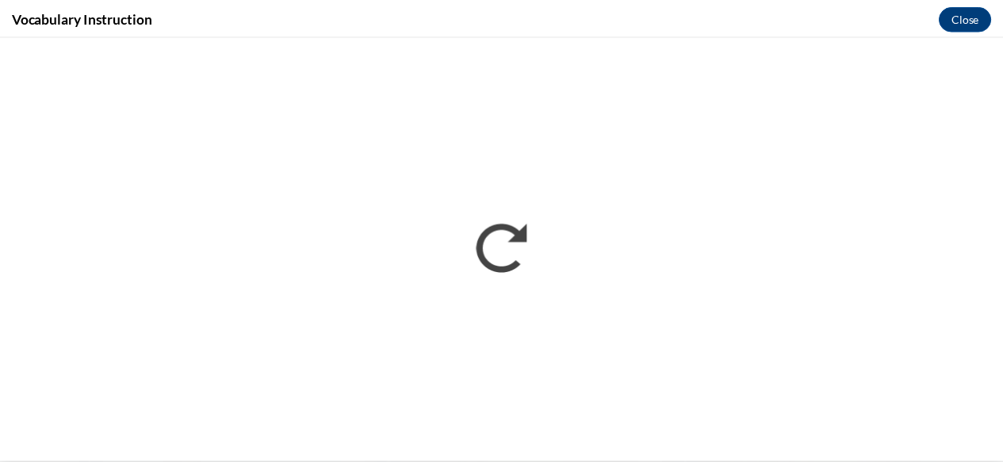
scroll to position [0, 0]
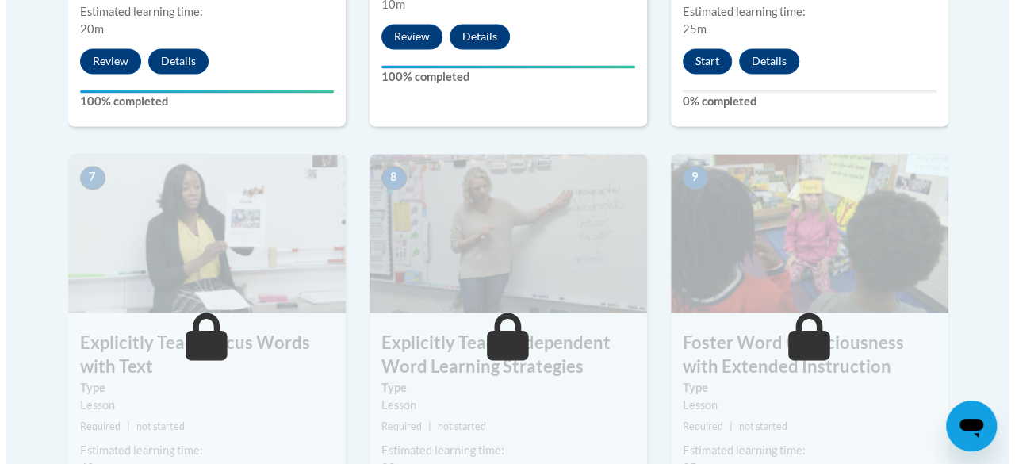
scroll to position [1252, 0]
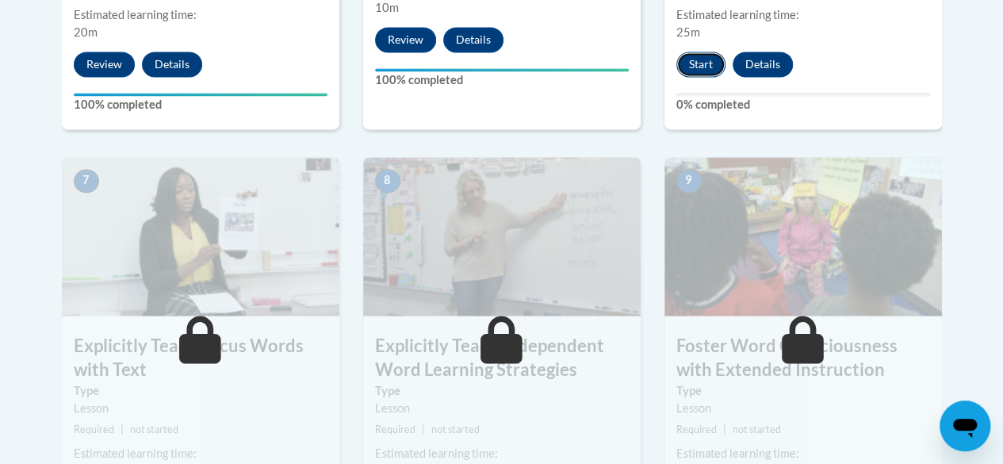
click at [703, 59] on button "Start" at bounding box center [701, 64] width 49 height 25
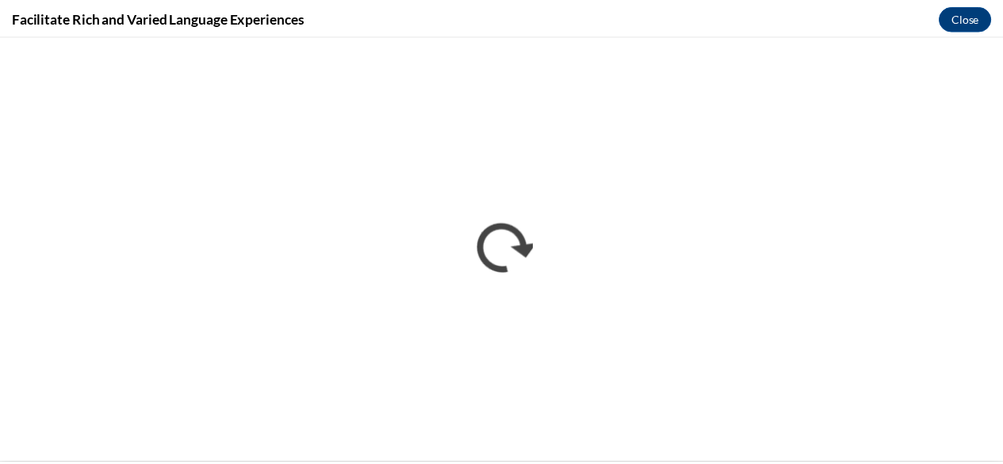
scroll to position [0, 0]
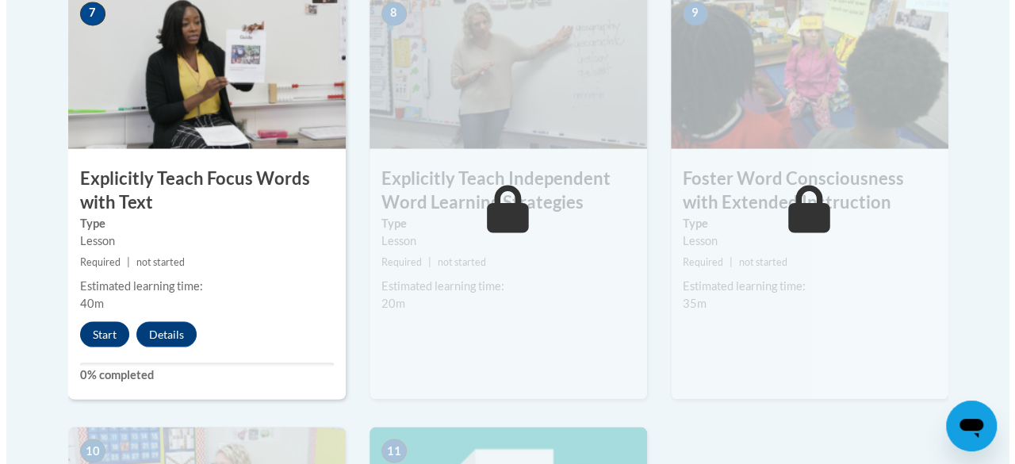
scroll to position [1414, 0]
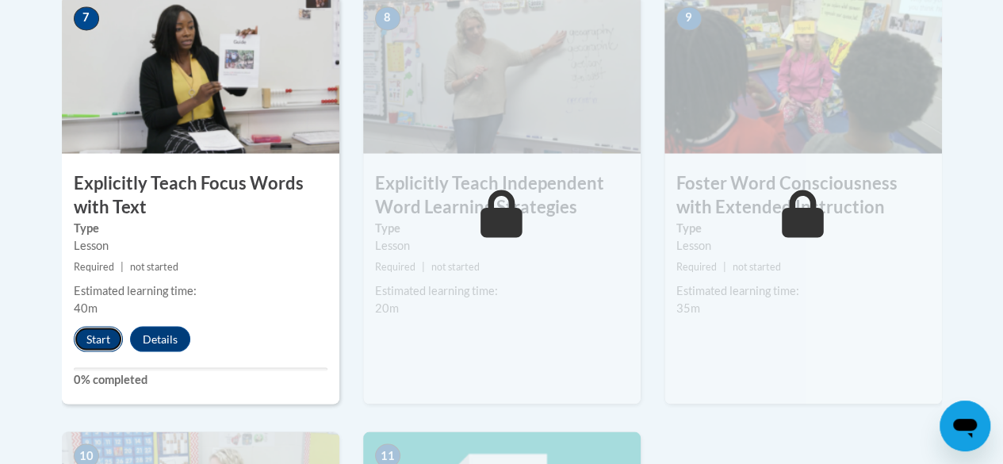
click at [96, 343] on button "Start" at bounding box center [98, 338] width 49 height 25
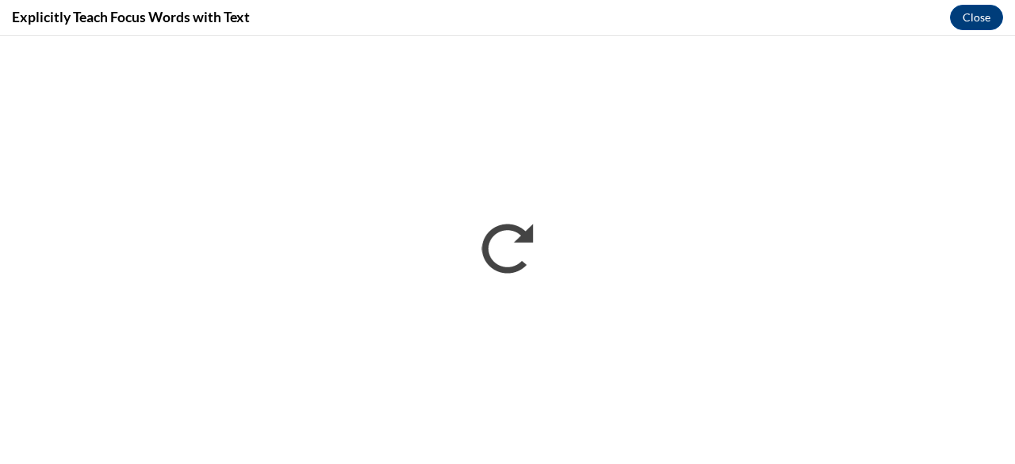
scroll to position [0, 0]
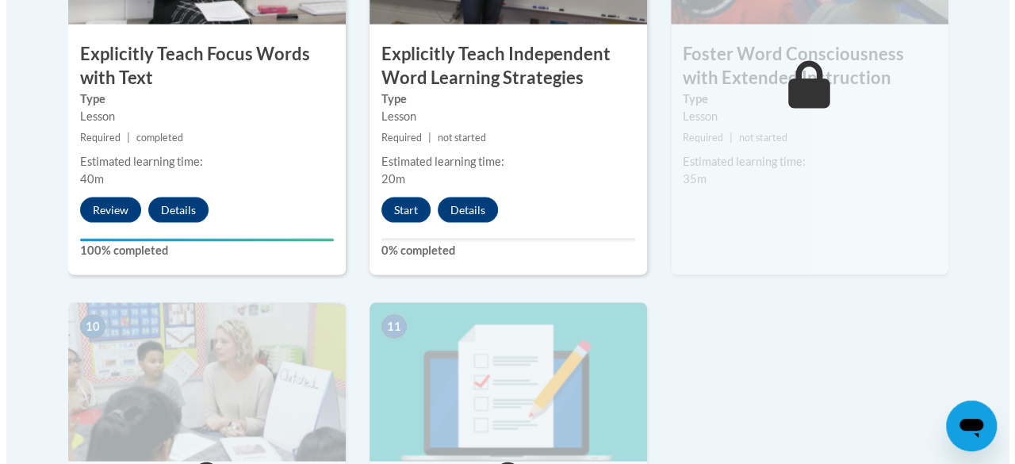
scroll to position [1544, 0]
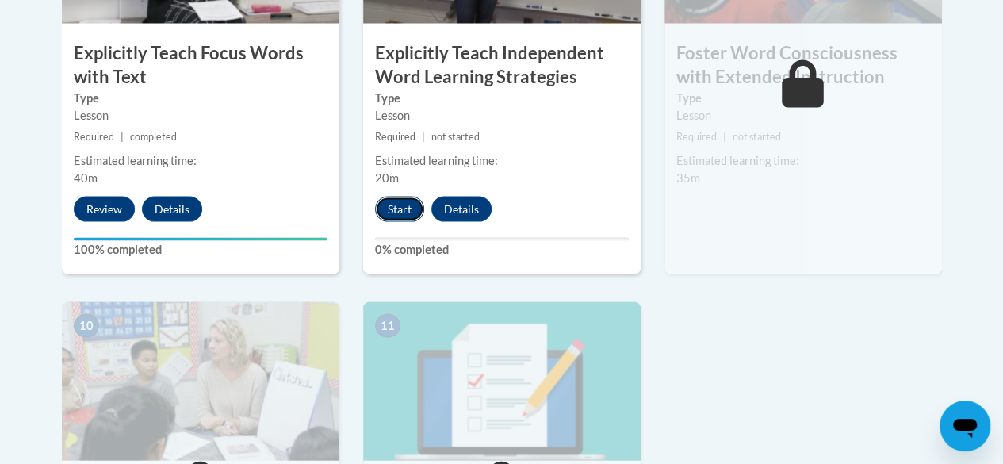
click at [395, 213] on button "Start" at bounding box center [399, 209] width 49 height 25
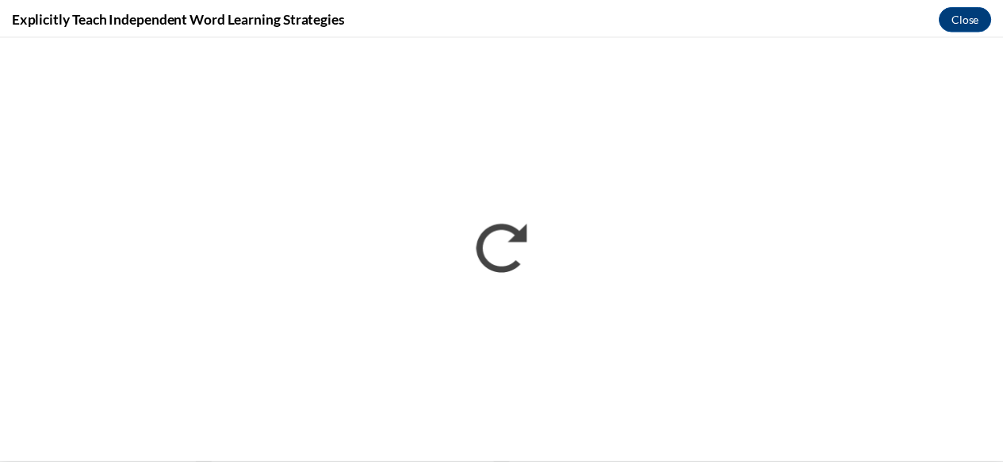
scroll to position [0, 0]
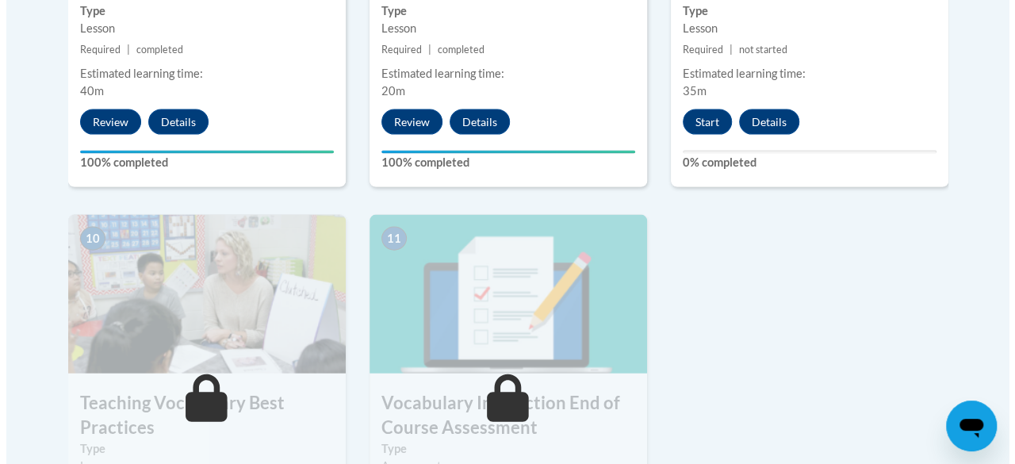
scroll to position [1630, 0]
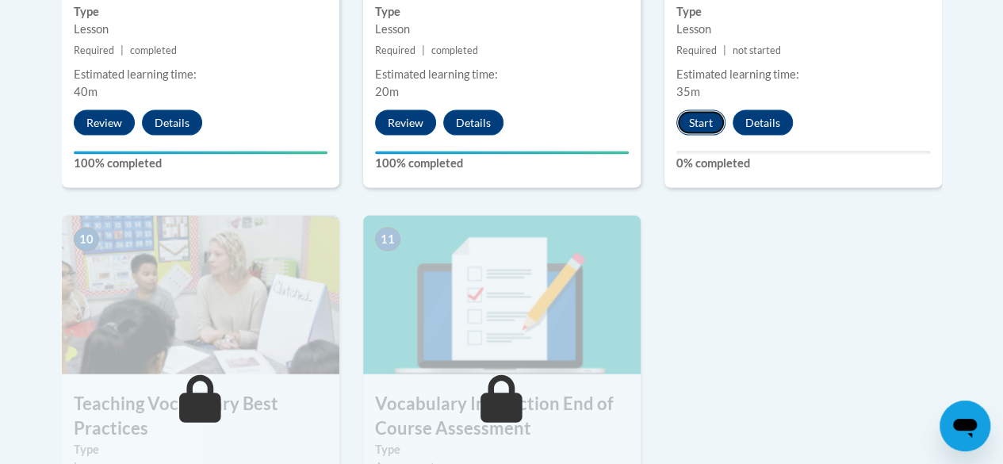
click at [692, 123] on button "Start" at bounding box center [701, 122] width 49 height 25
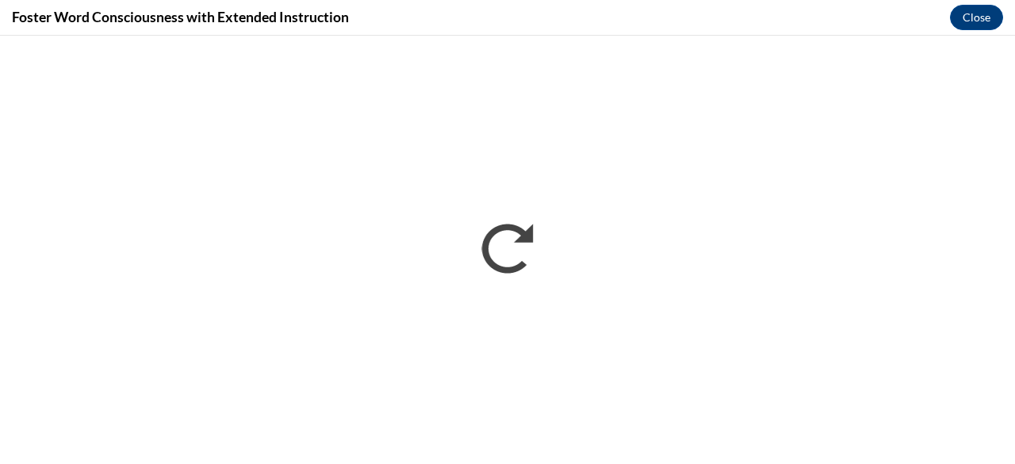
scroll to position [0, 0]
